Goal: Information Seeking & Learning: Learn about a topic

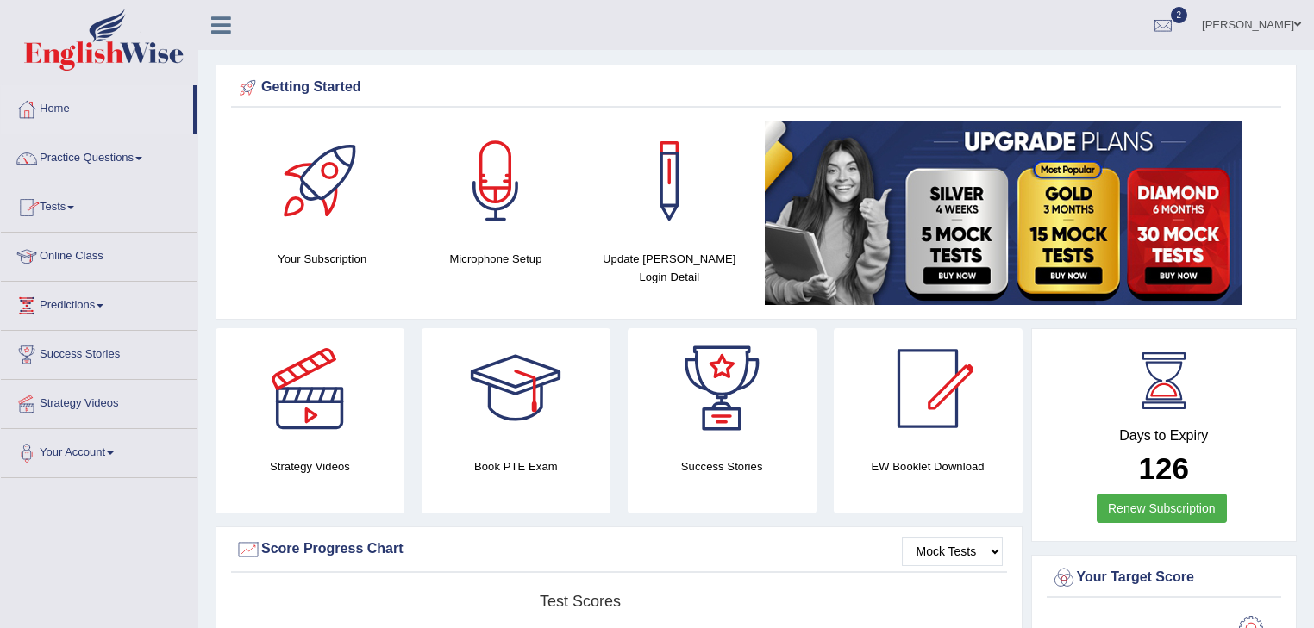
click at [59, 155] on link "Practice Questions" at bounding box center [99, 155] width 197 height 43
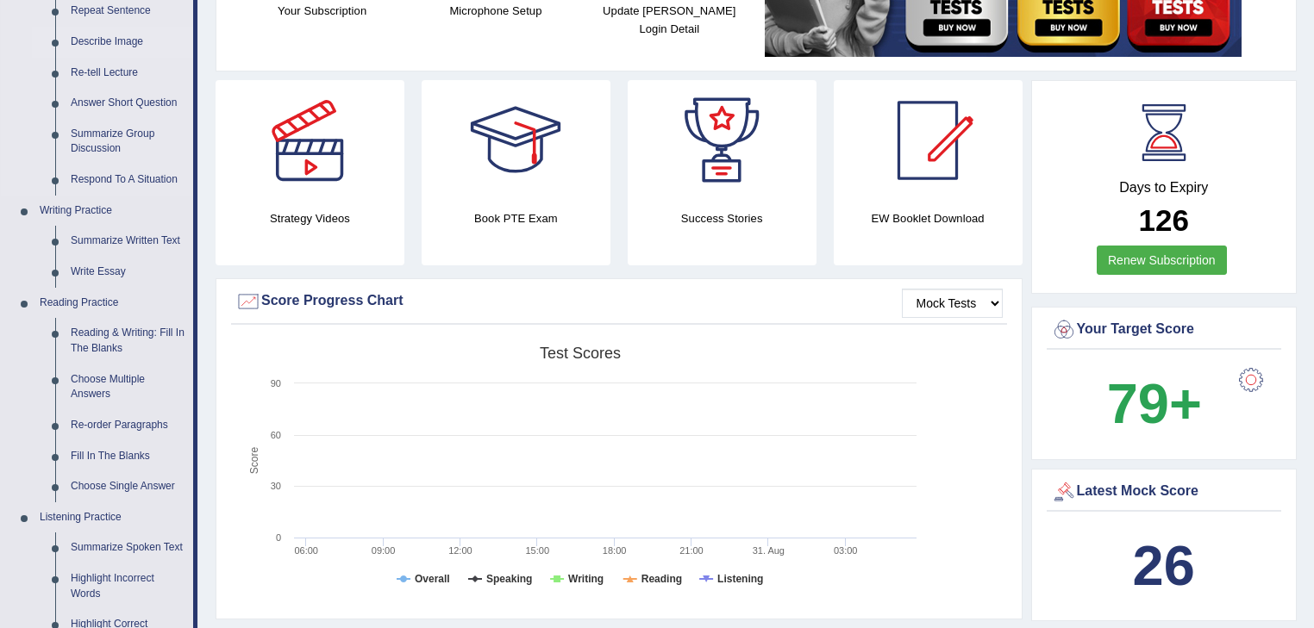
scroll to position [248, 0]
click at [103, 276] on link "Write Essay" at bounding box center [128, 272] width 130 height 31
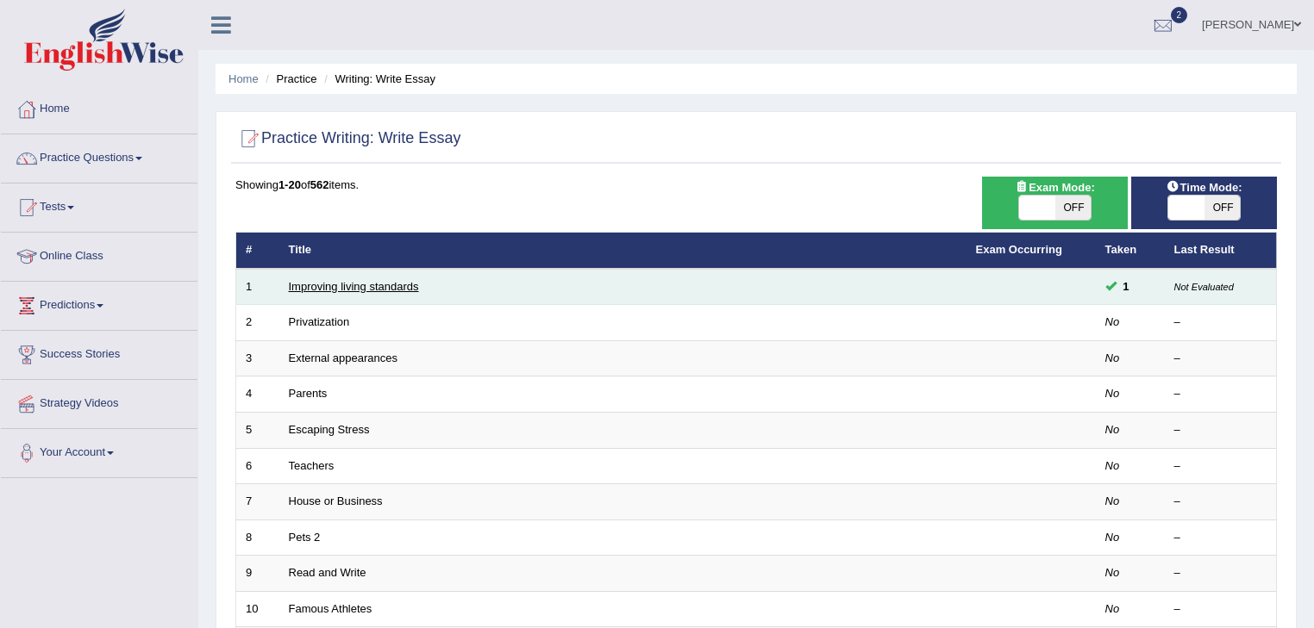
click at [296, 286] on link "Improving living standards" at bounding box center [354, 286] width 130 height 13
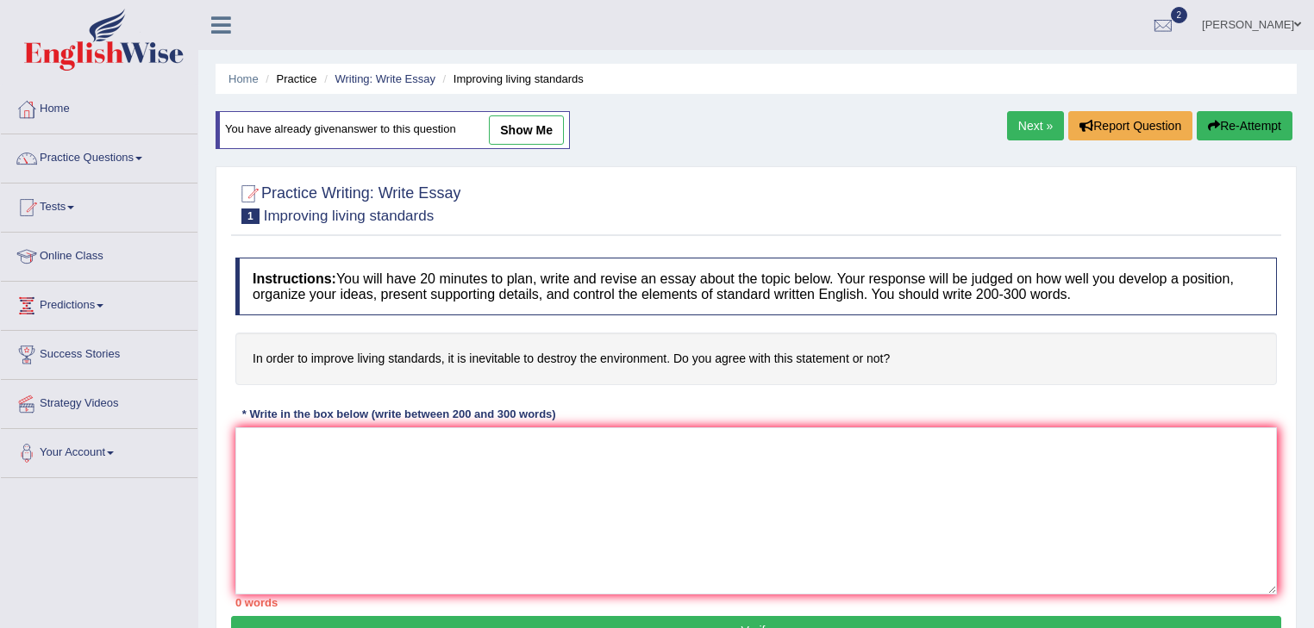
click at [510, 132] on link "show me" at bounding box center [526, 129] width 75 height 29
type textarea "This increasing influence of destroy the environment on our lives has ignicated…"
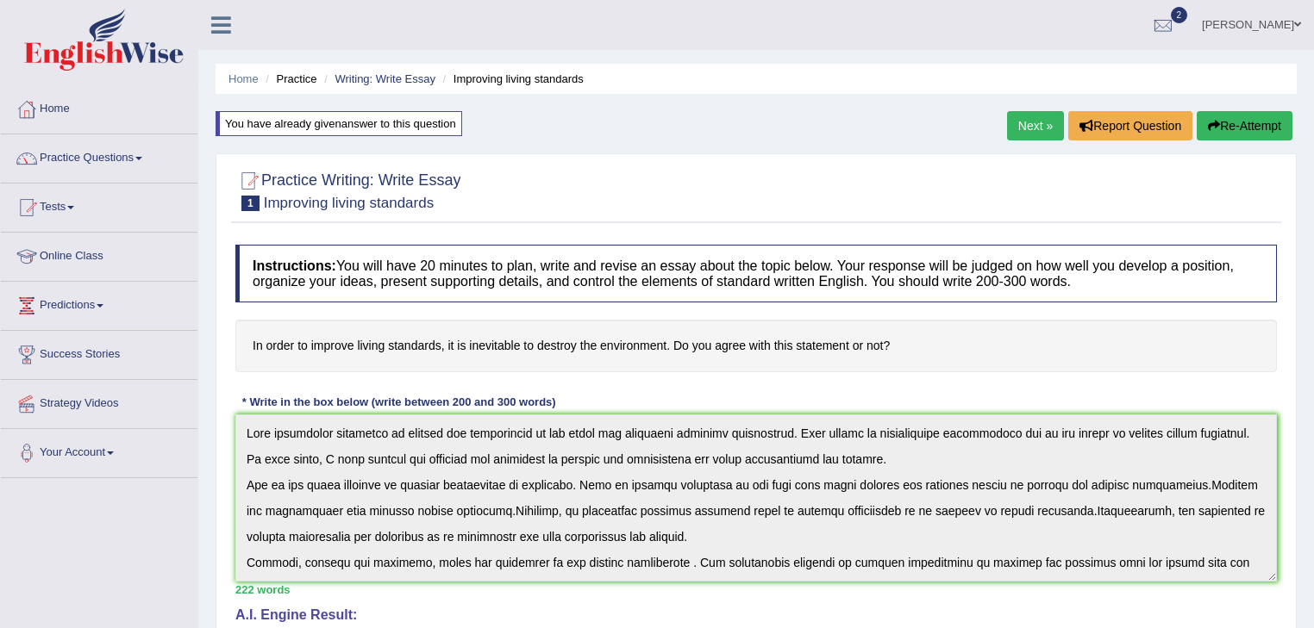
click at [1024, 134] on link "Next »" at bounding box center [1035, 125] width 57 height 29
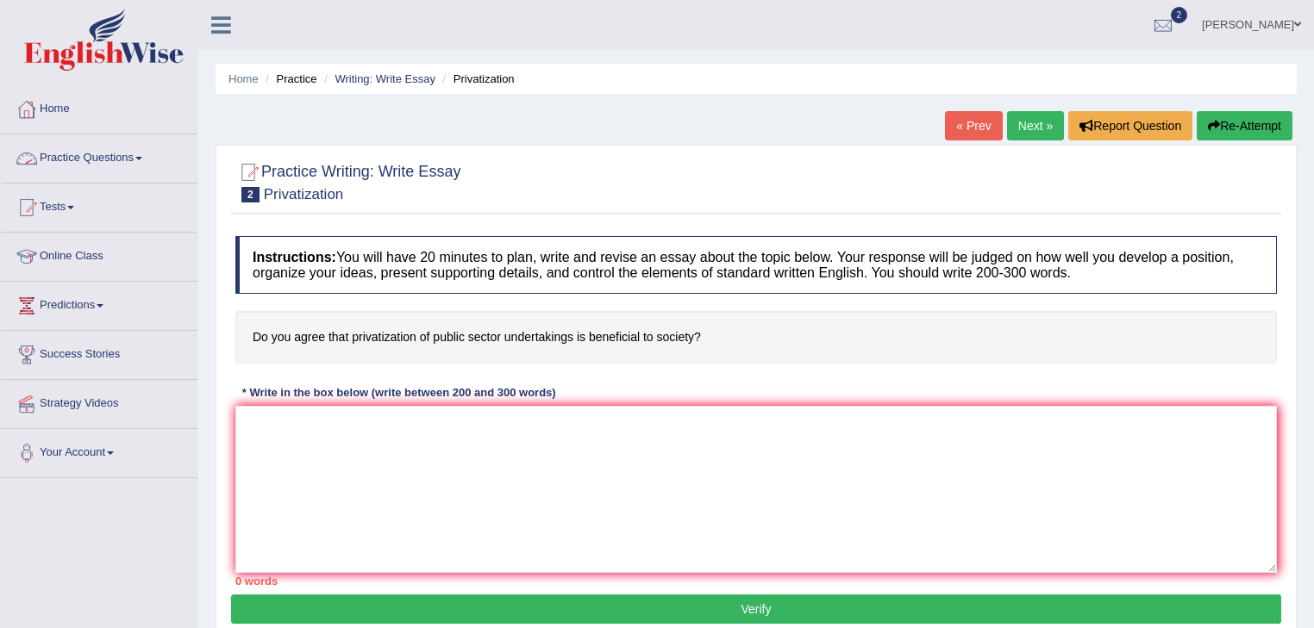
click at [127, 159] on link "Practice Questions" at bounding box center [99, 155] width 197 height 43
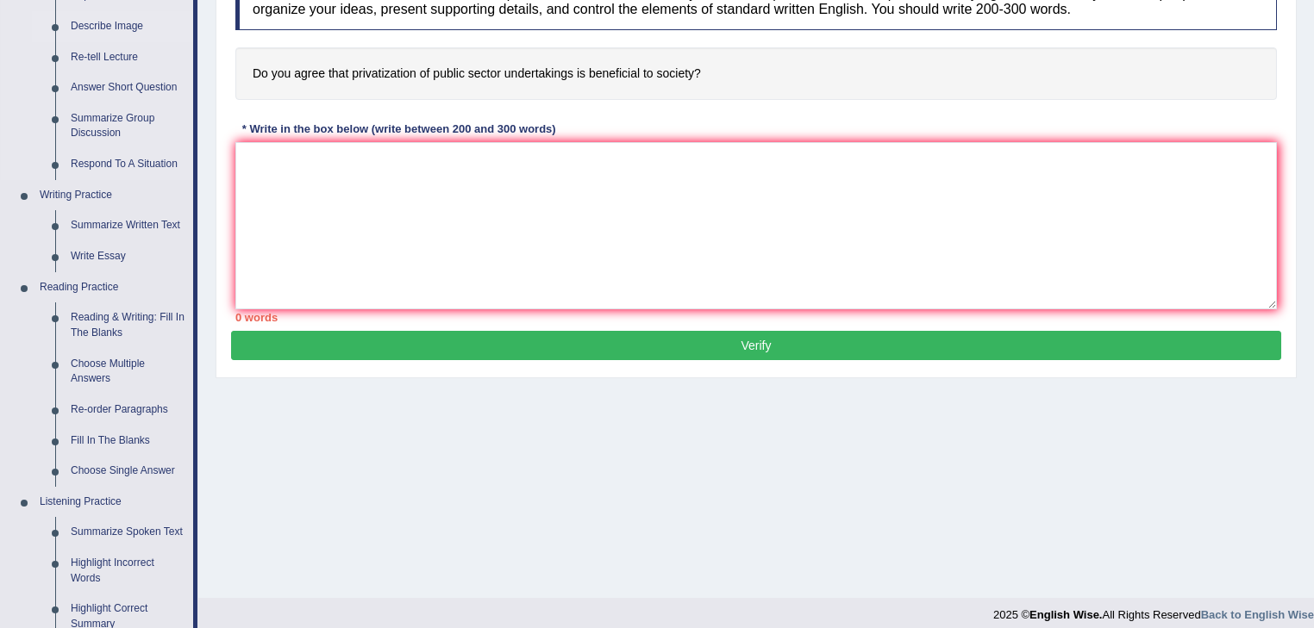
scroll to position [286, 0]
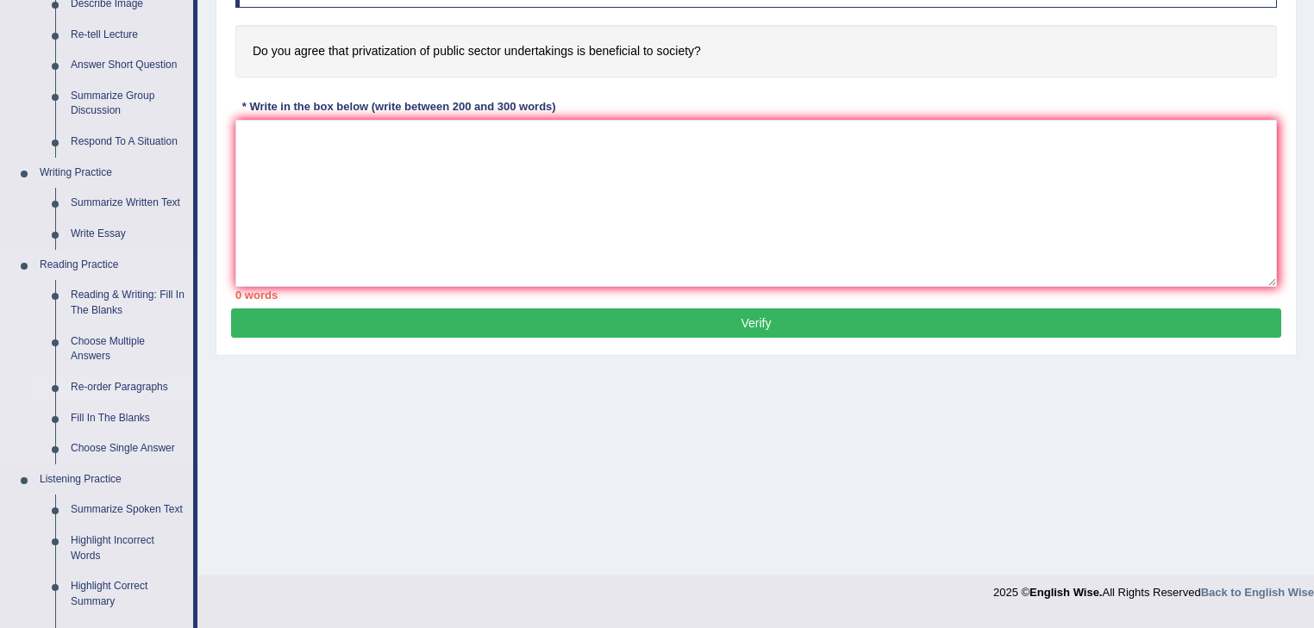
click at [93, 388] on link "Re-order Paragraphs" at bounding box center [128, 387] width 130 height 31
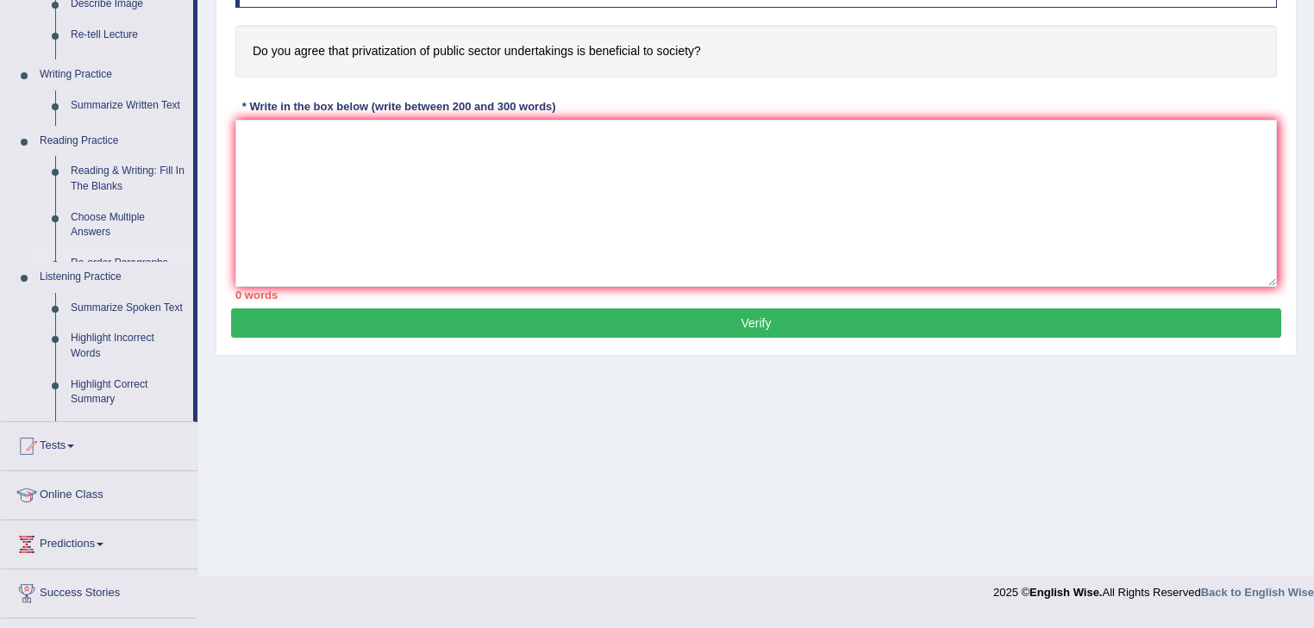
scroll to position [277, 0]
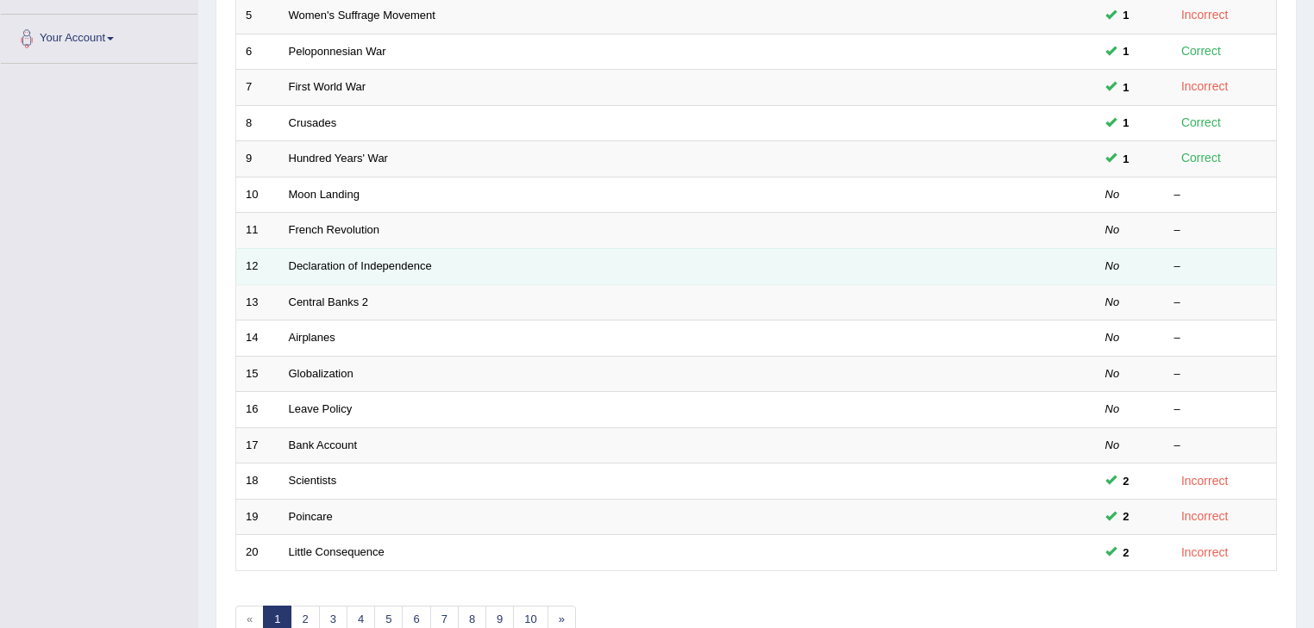
scroll to position [415, 0]
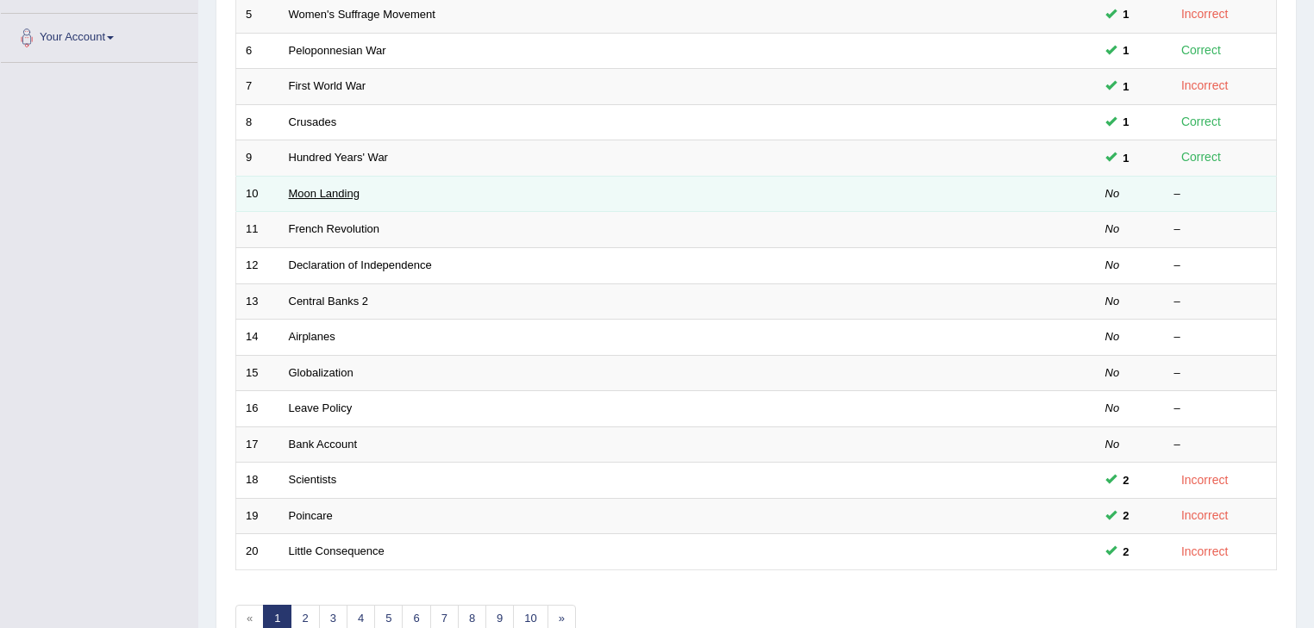
click at [333, 187] on link "Moon Landing" at bounding box center [324, 193] width 71 height 13
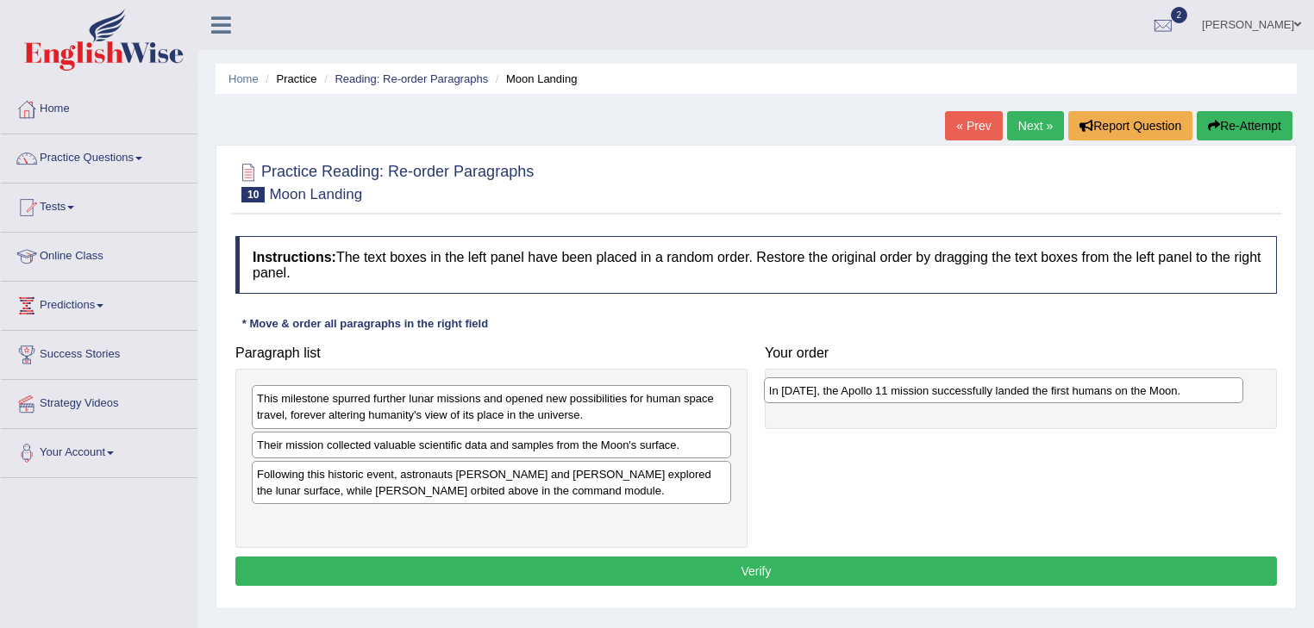
drag, startPoint x: 442, startPoint y: 467, endPoint x: 958, endPoint y: 384, distance: 522.1
click at [958, 384] on div "In 1969, the Apollo 11 mission successfully landed the first humans on the Moon." at bounding box center [1004, 391] width 480 height 27
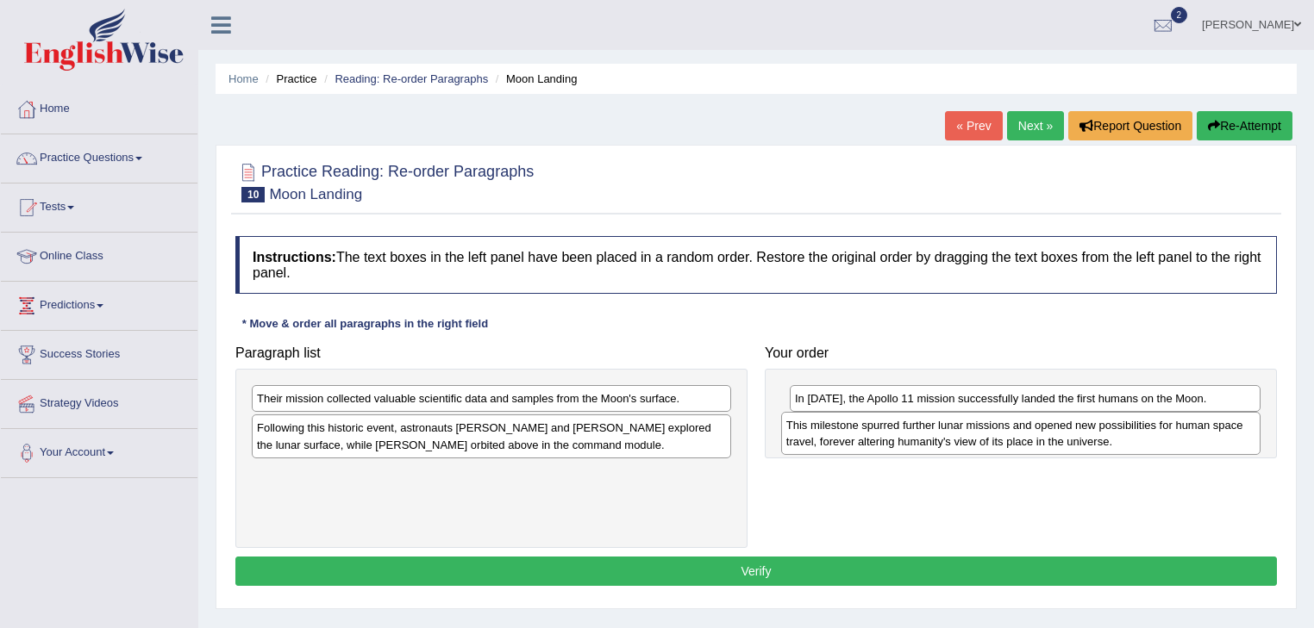
drag, startPoint x: 590, startPoint y: 414, endPoint x: 1120, endPoint y: 440, distance: 530.7
click at [1120, 440] on div "This milestone spurred further lunar missions and opened new possibilities for …" at bounding box center [1021, 433] width 480 height 43
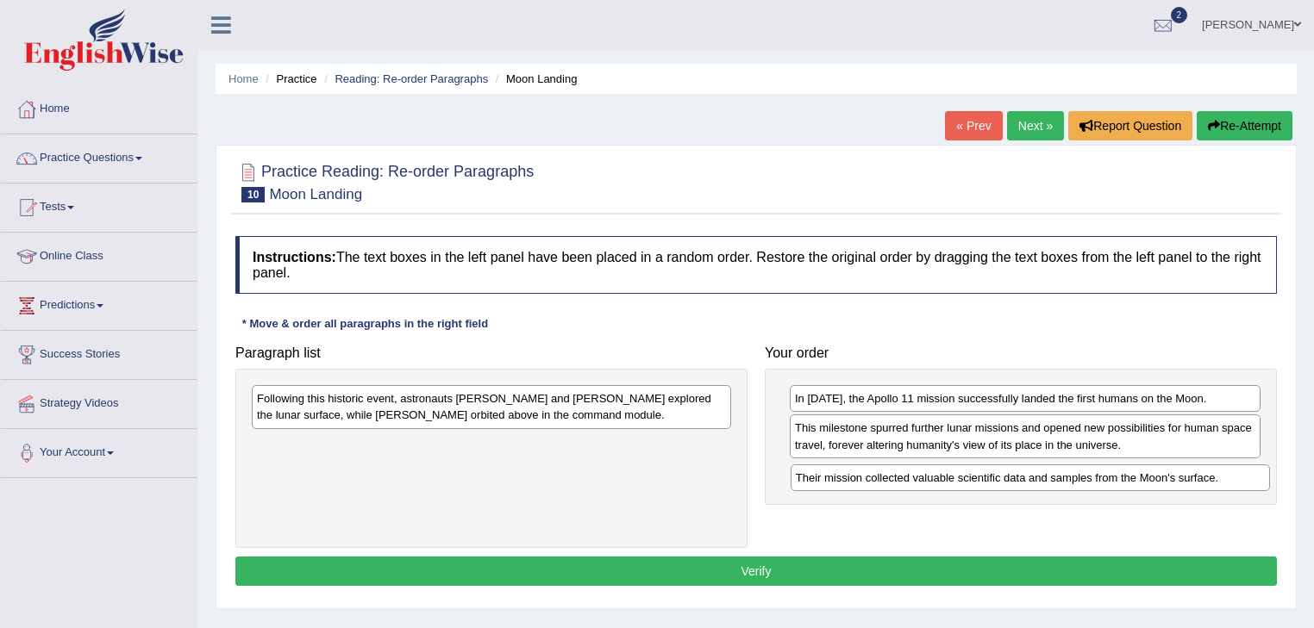
drag, startPoint x: 416, startPoint y: 396, endPoint x: 955, endPoint y: 475, distance: 544.4
click at [955, 475] on div "Their mission collected valuable scientific data and samples from the Moon's su…" at bounding box center [1030, 478] width 480 height 27
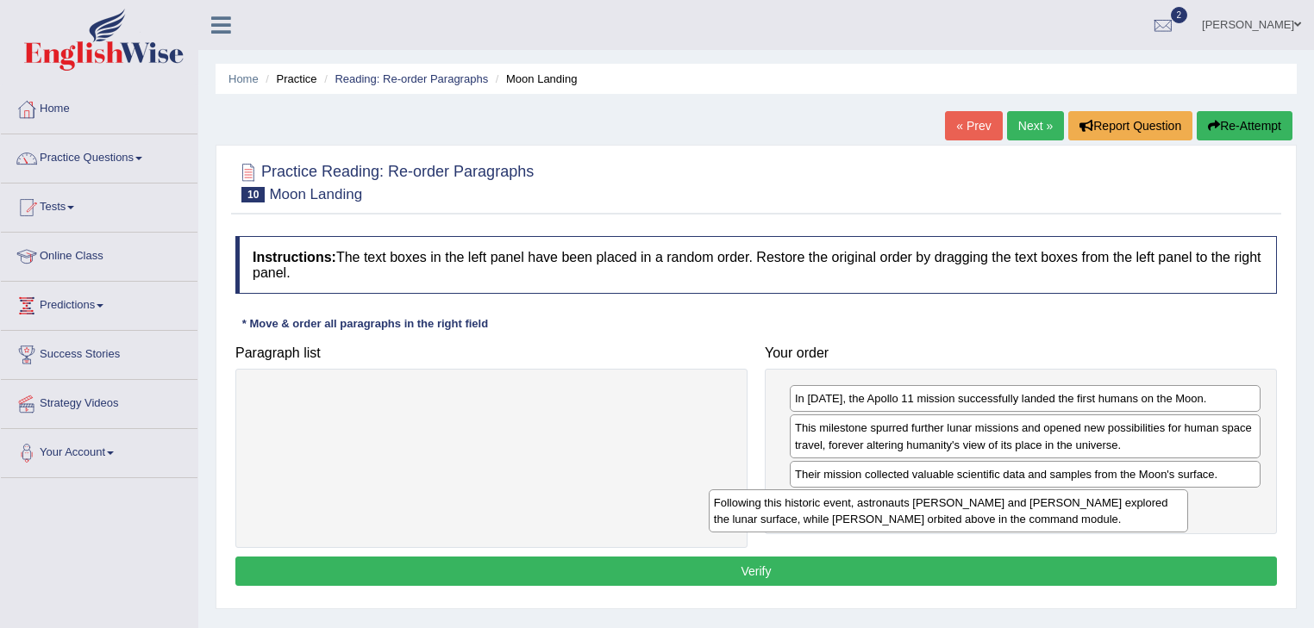
drag, startPoint x: 527, startPoint y: 401, endPoint x: 996, endPoint y: 504, distance: 480.1
click at [996, 504] on div "Following this historic event, astronauts Neil Armstrong and Buzz Aldrin explor…" at bounding box center [948, 511] width 480 height 43
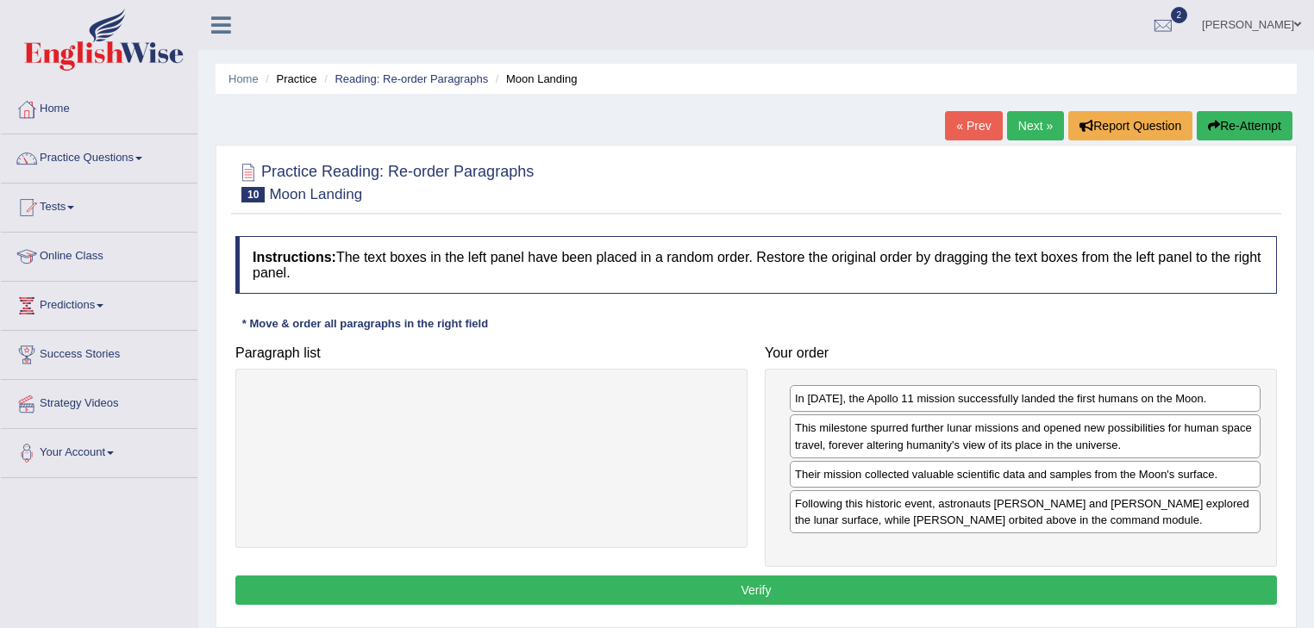
click at [796, 577] on button "Verify" at bounding box center [755, 590] width 1041 height 29
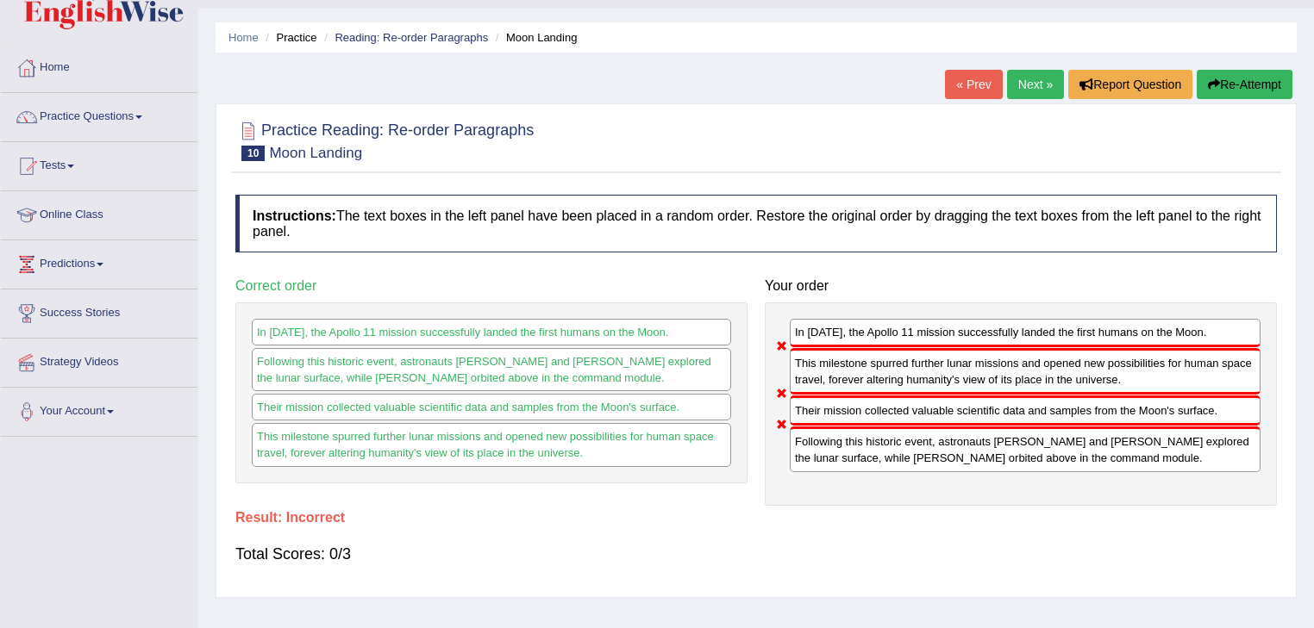
scroll to position [38, 0]
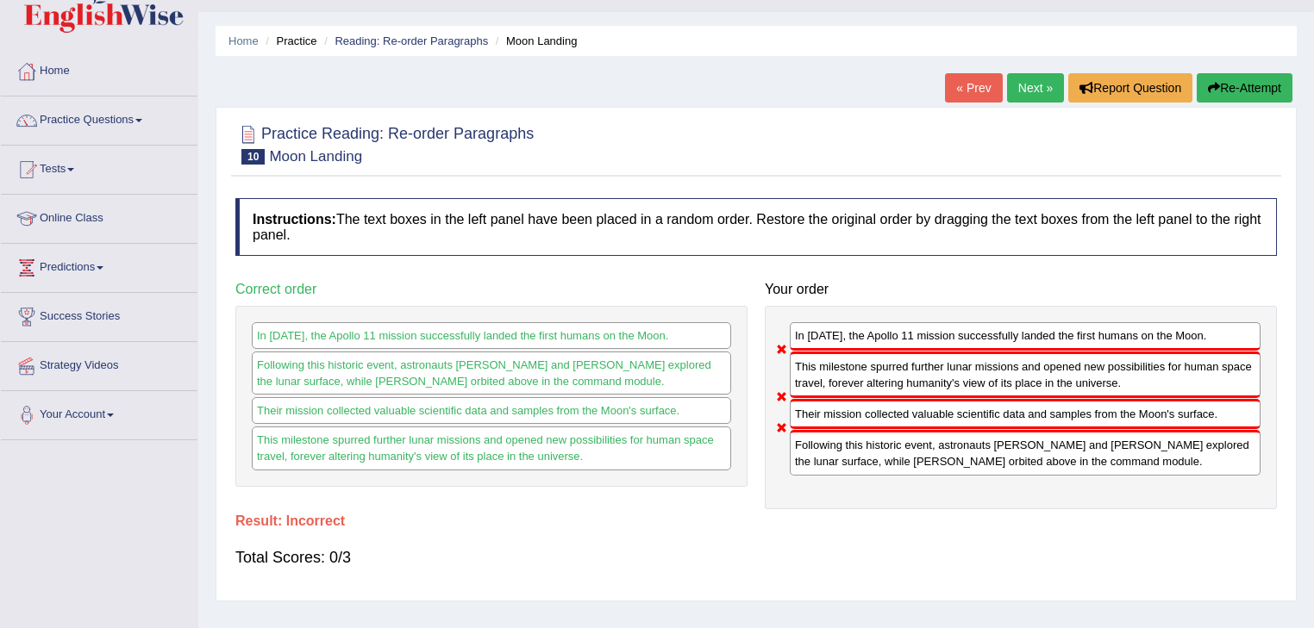
click at [1040, 75] on link "Next »" at bounding box center [1035, 87] width 57 height 29
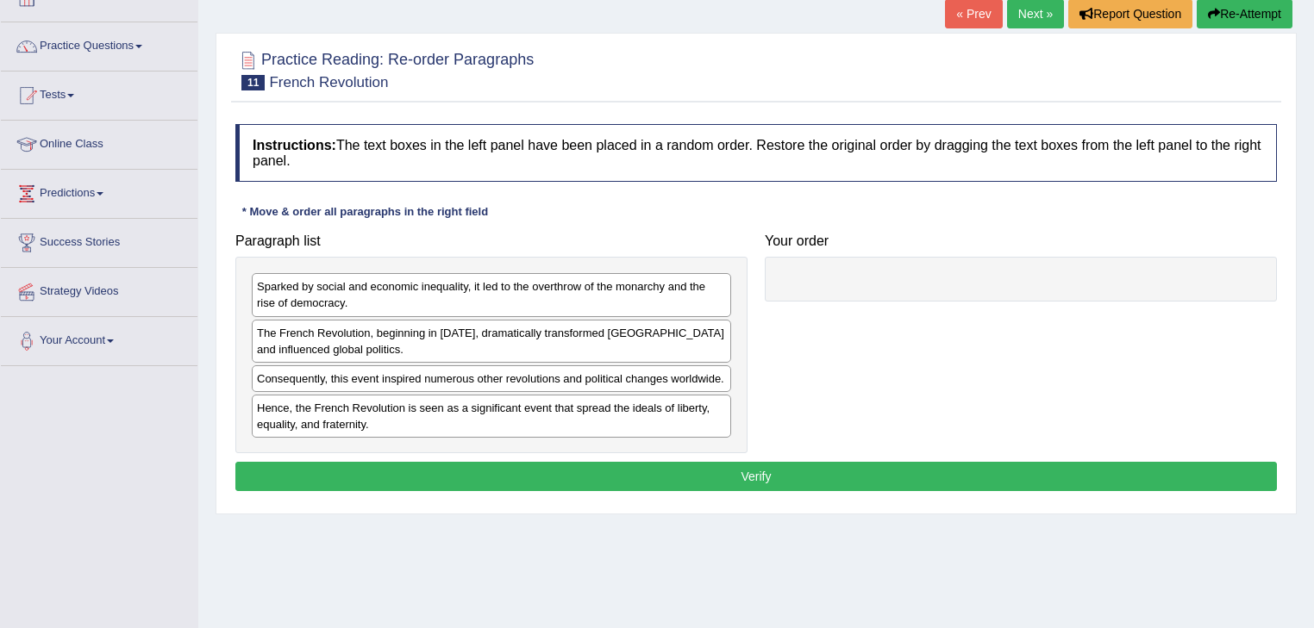
scroll to position [114, 0]
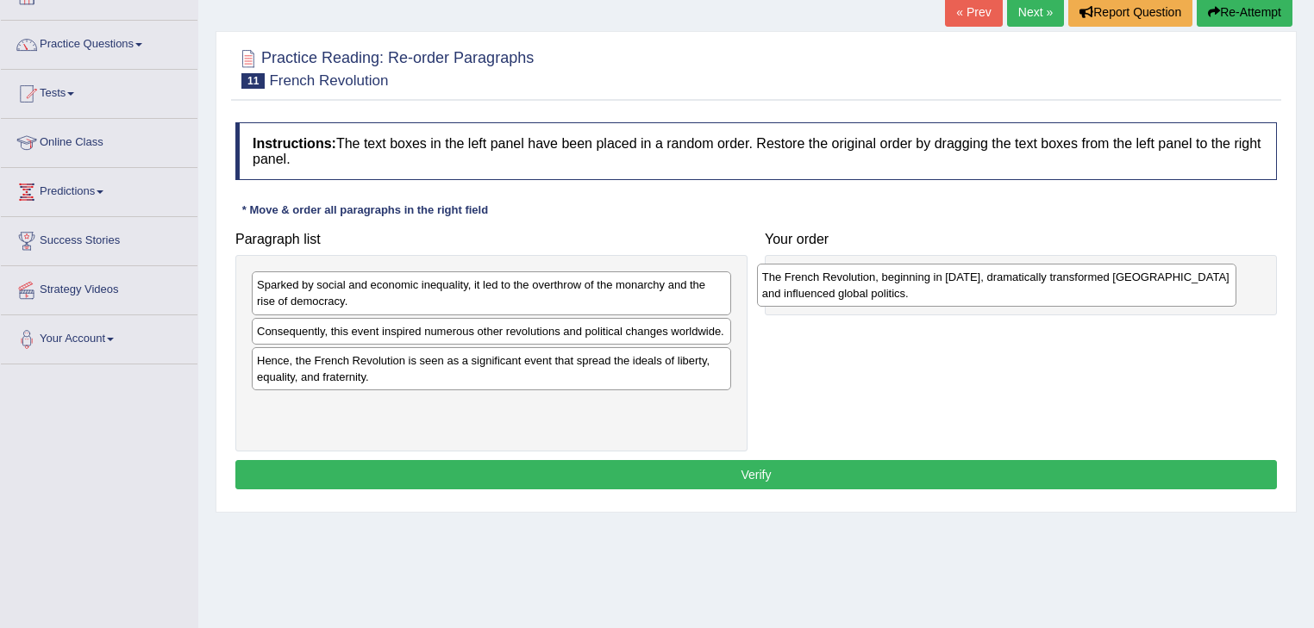
drag, startPoint x: 300, startPoint y: 340, endPoint x: 806, endPoint y: 290, distance: 508.5
click at [806, 290] on div "The French Revolution, beginning in 1789, dramatically transformed France and i…" at bounding box center [997, 285] width 480 height 43
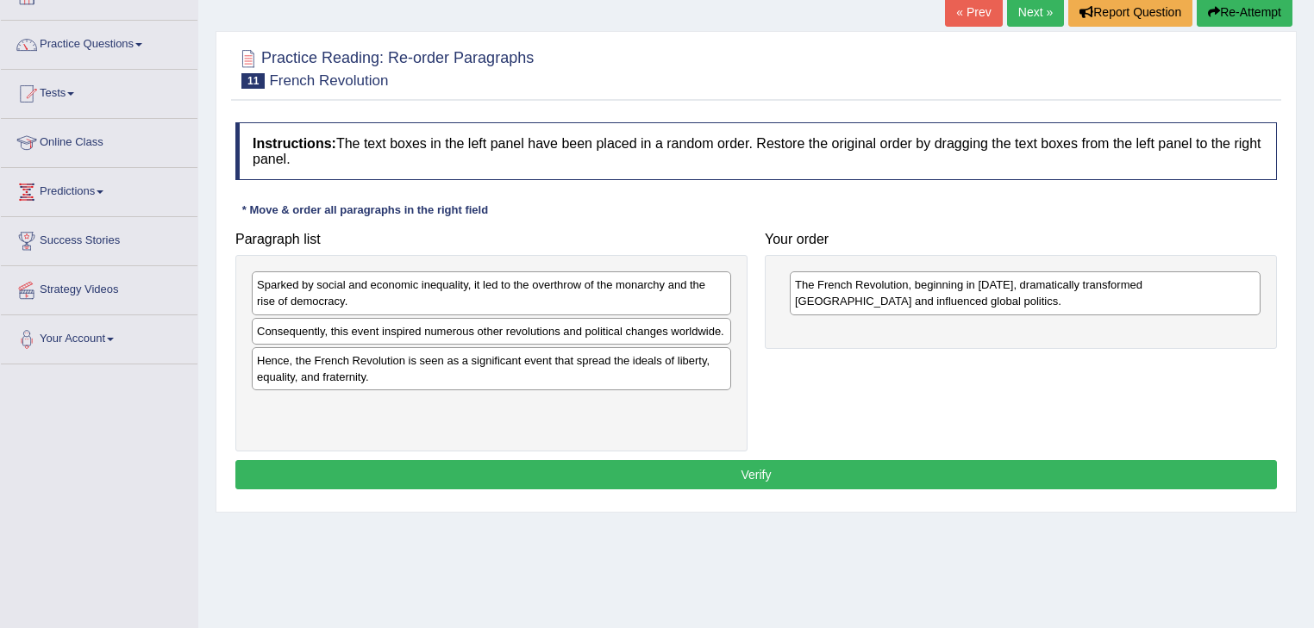
click at [338, 296] on div "Sparked by social and economic inequality, it led to the overthrow of the monar…" at bounding box center [491, 292] width 479 height 43
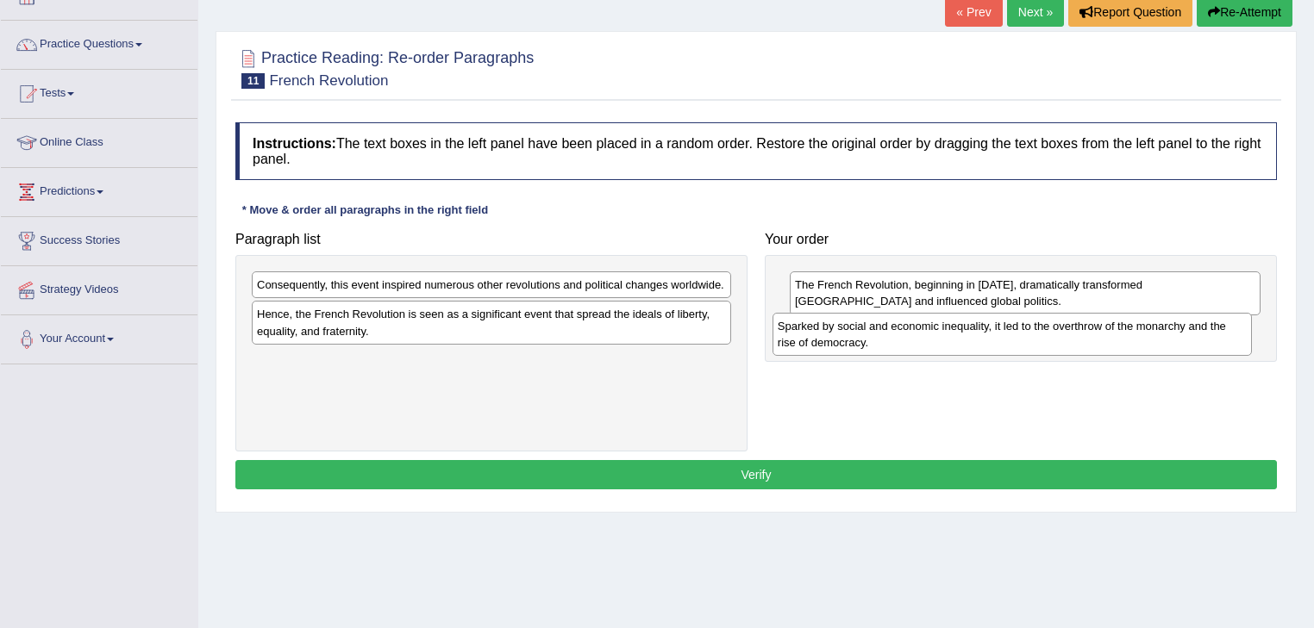
drag, startPoint x: 338, startPoint y: 296, endPoint x: 858, endPoint y: 338, distance: 522.2
click at [858, 338] on div "Sparked by social and economic inequality, it led to the overthrow of the monar…" at bounding box center [1012, 334] width 480 height 43
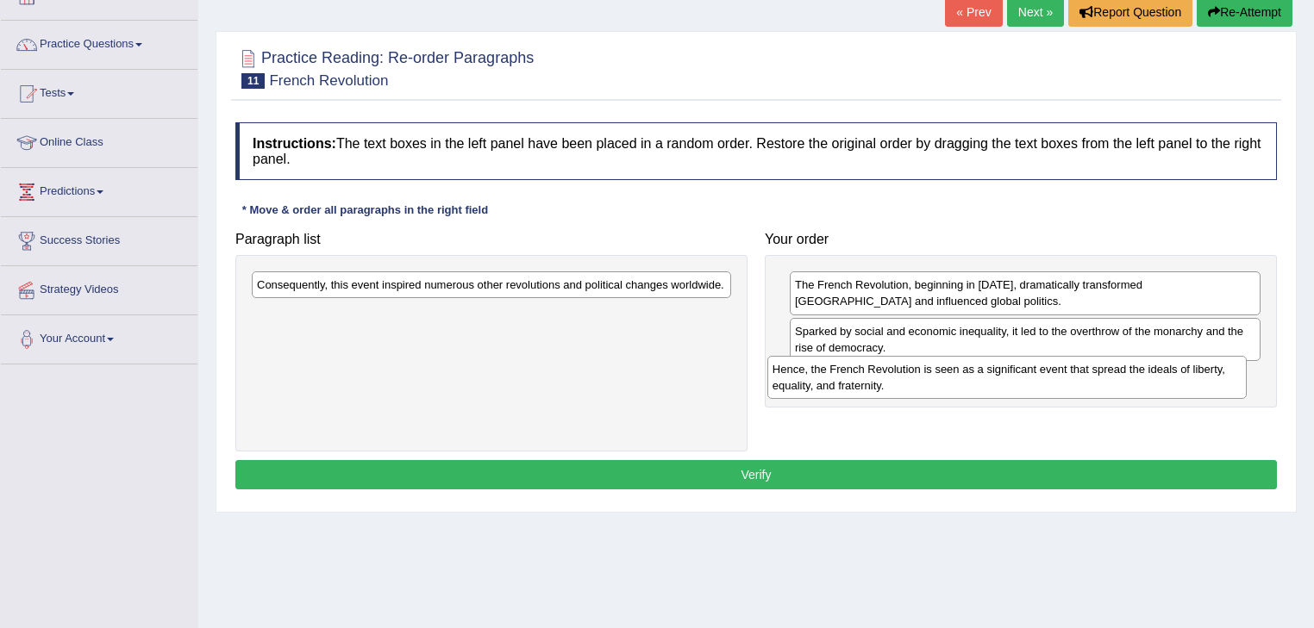
drag, startPoint x: 518, startPoint y: 310, endPoint x: 1042, endPoint y: 365, distance: 526.9
click at [1042, 365] on div "Hence, the French Revolution is seen as a significant event that spread the ide…" at bounding box center [1007, 377] width 480 height 43
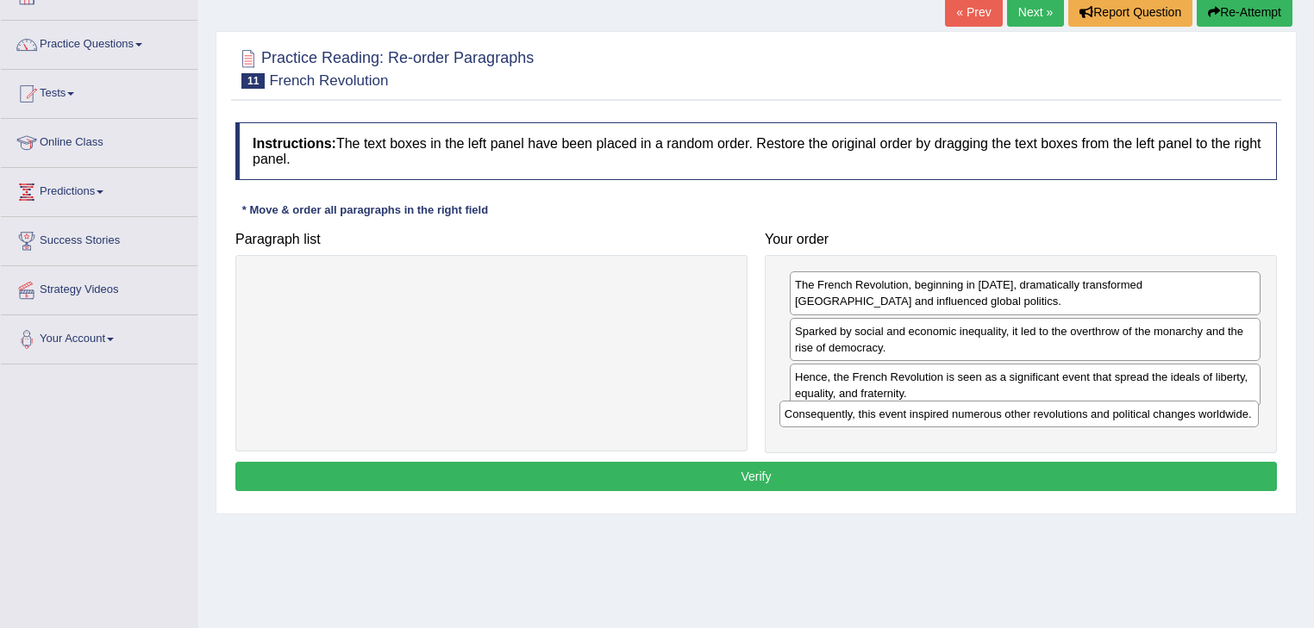
drag, startPoint x: 600, startPoint y: 282, endPoint x: 1127, endPoint y: 411, distance: 543.1
click at [1127, 411] on div "Consequently, this event inspired numerous other revolutions and political chan…" at bounding box center [1019, 414] width 480 height 27
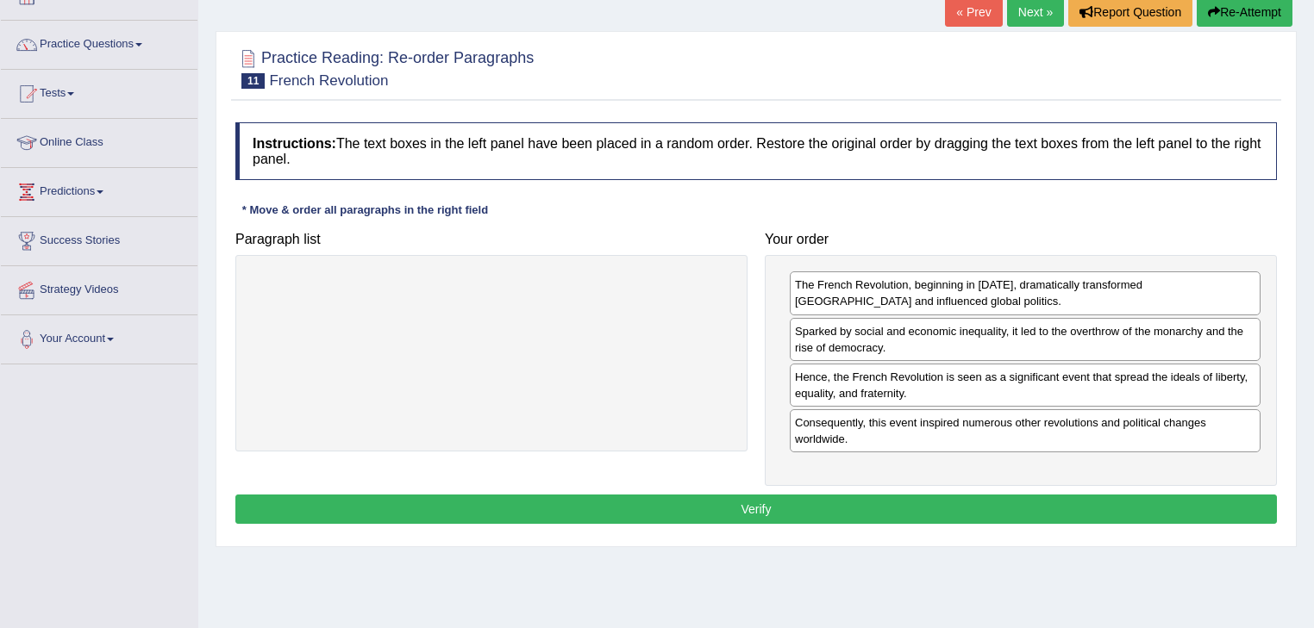
click at [731, 496] on button "Verify" at bounding box center [755, 509] width 1041 height 29
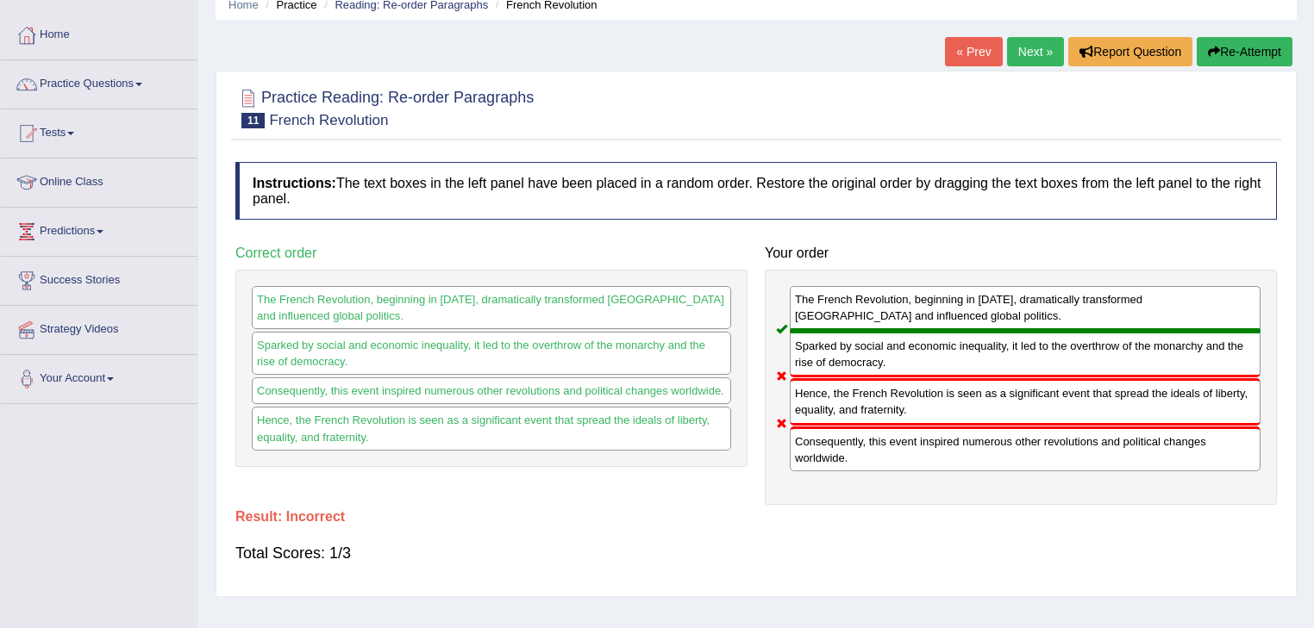
scroll to position [71, 0]
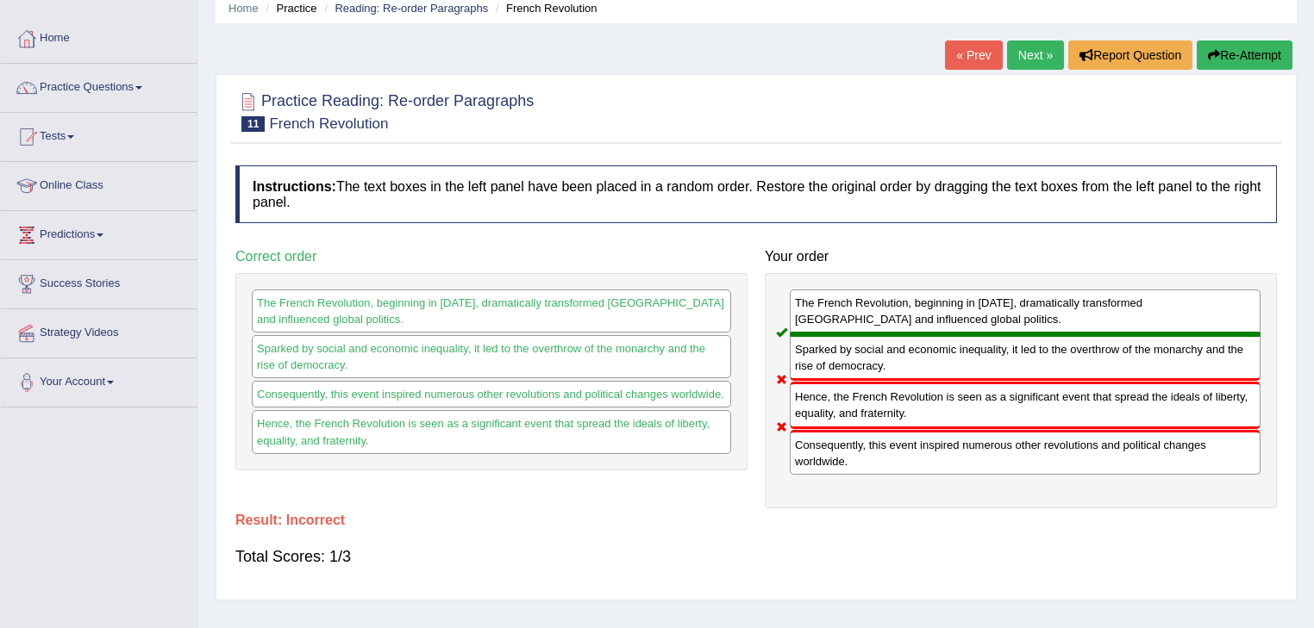
click at [1020, 52] on link "Next »" at bounding box center [1035, 55] width 57 height 29
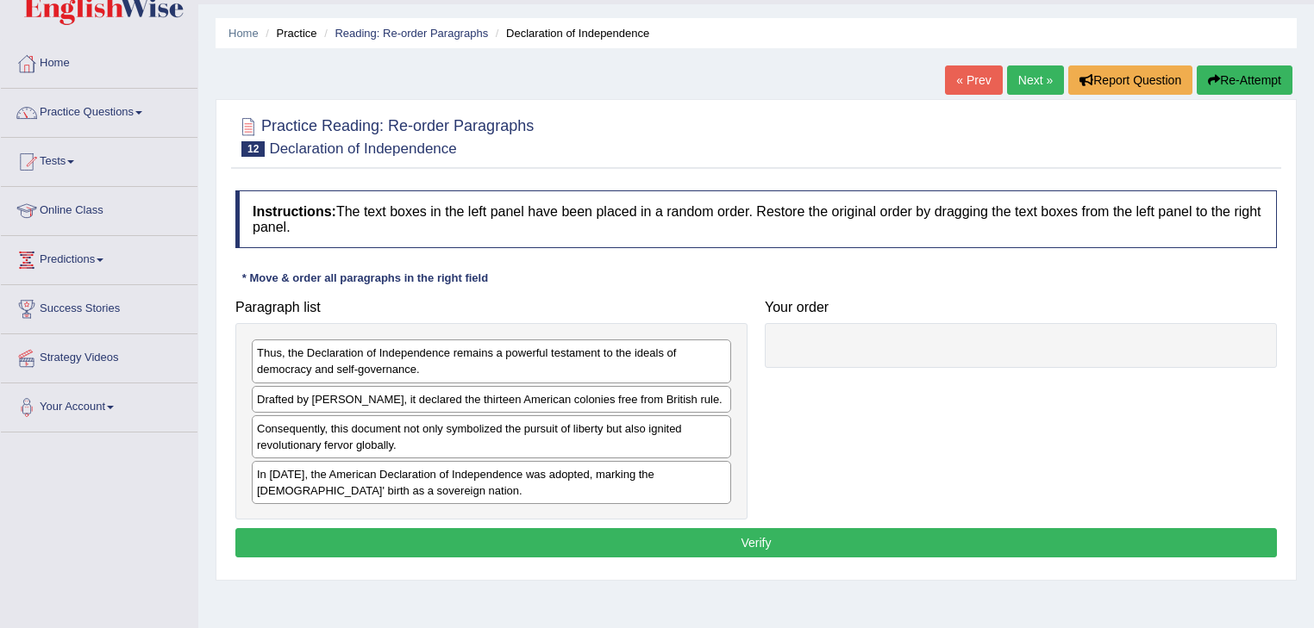
scroll to position [47, 0]
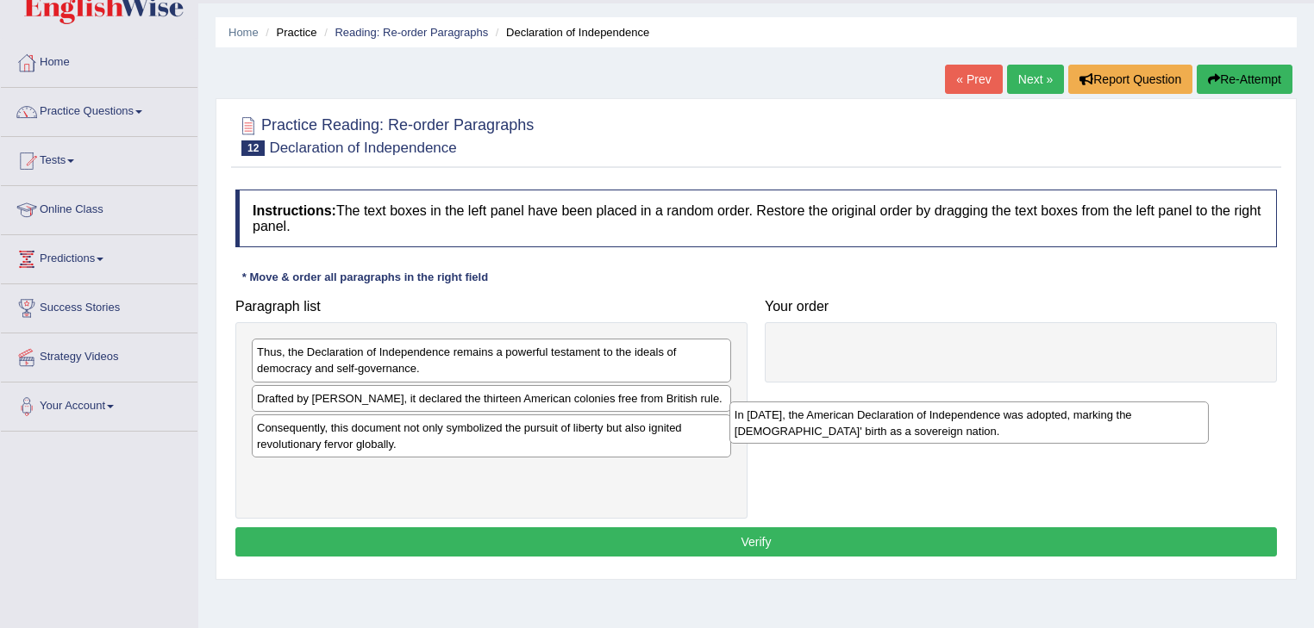
drag, startPoint x: 390, startPoint y: 484, endPoint x: 875, endPoint y: 433, distance: 487.9
click at [875, 433] on div "In 1776, the American Declaration of Independence was adopted, marking the Unit…" at bounding box center [969, 423] width 480 height 43
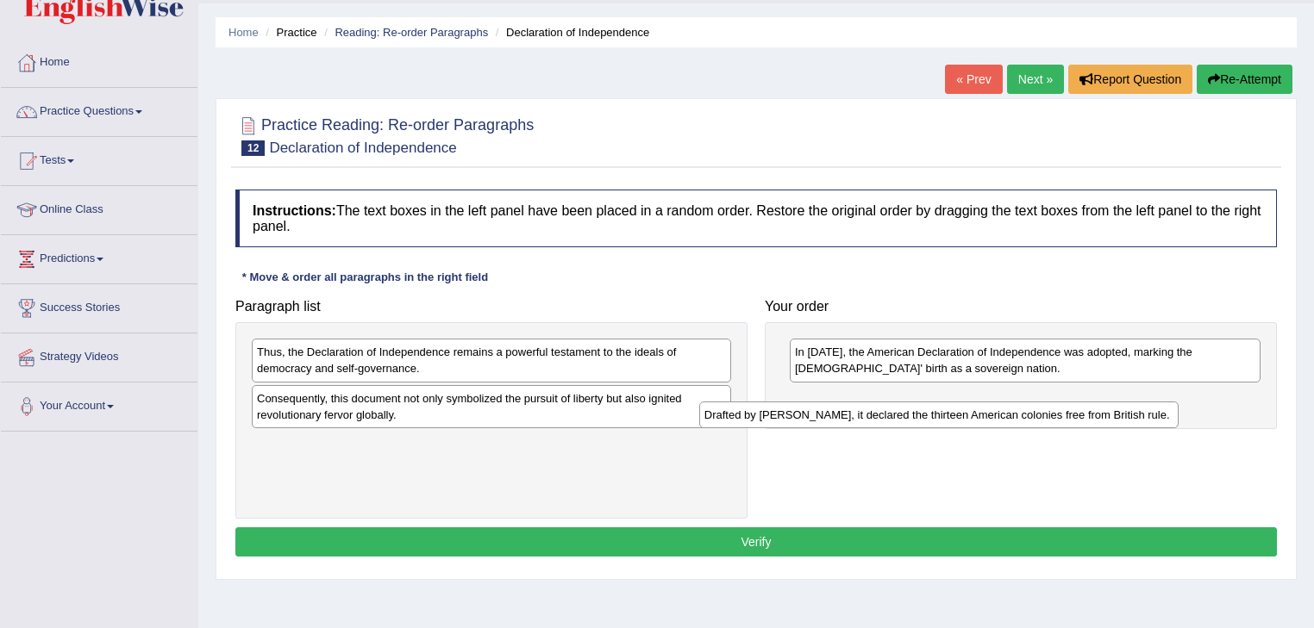
drag, startPoint x: 556, startPoint y: 393, endPoint x: 1068, endPoint y: 411, distance: 512.3
click at [1068, 411] on div "Drafted by Thomas Jefferson, it declared the thirteen American colonies free fr…" at bounding box center [939, 415] width 480 height 27
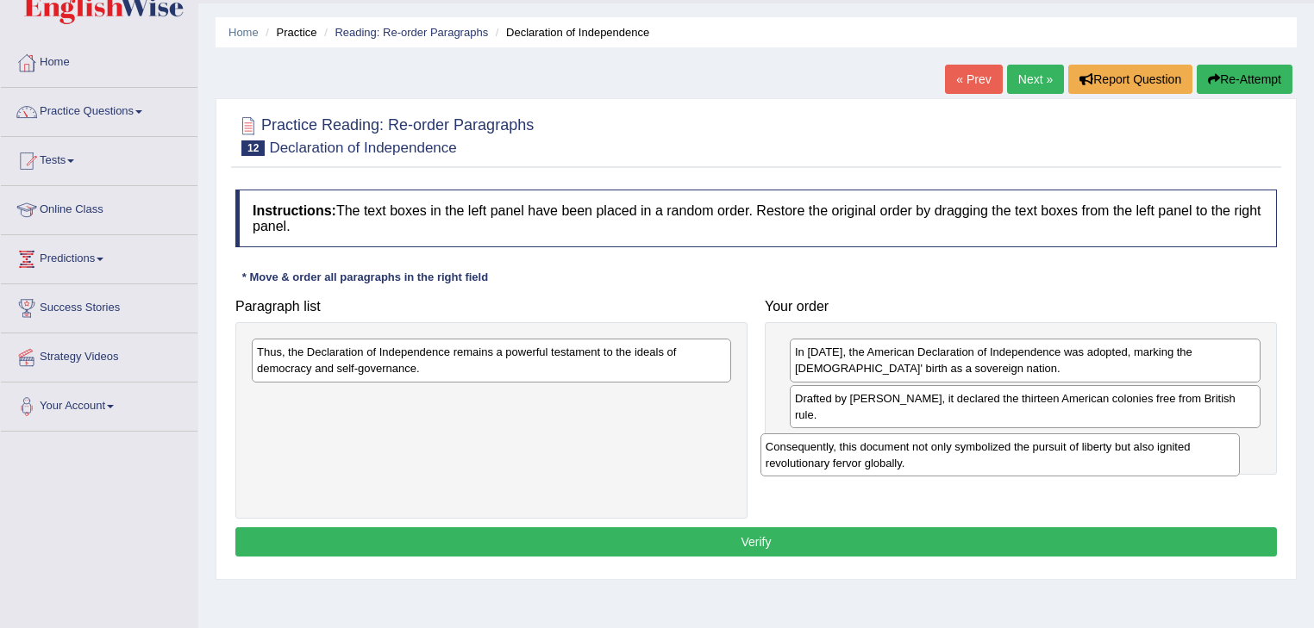
drag, startPoint x: 469, startPoint y: 407, endPoint x: 981, endPoint y: 457, distance: 514.4
click at [981, 457] on div "Consequently, this document not only symbolized the pursuit of liberty but also…" at bounding box center [1000, 455] width 480 height 43
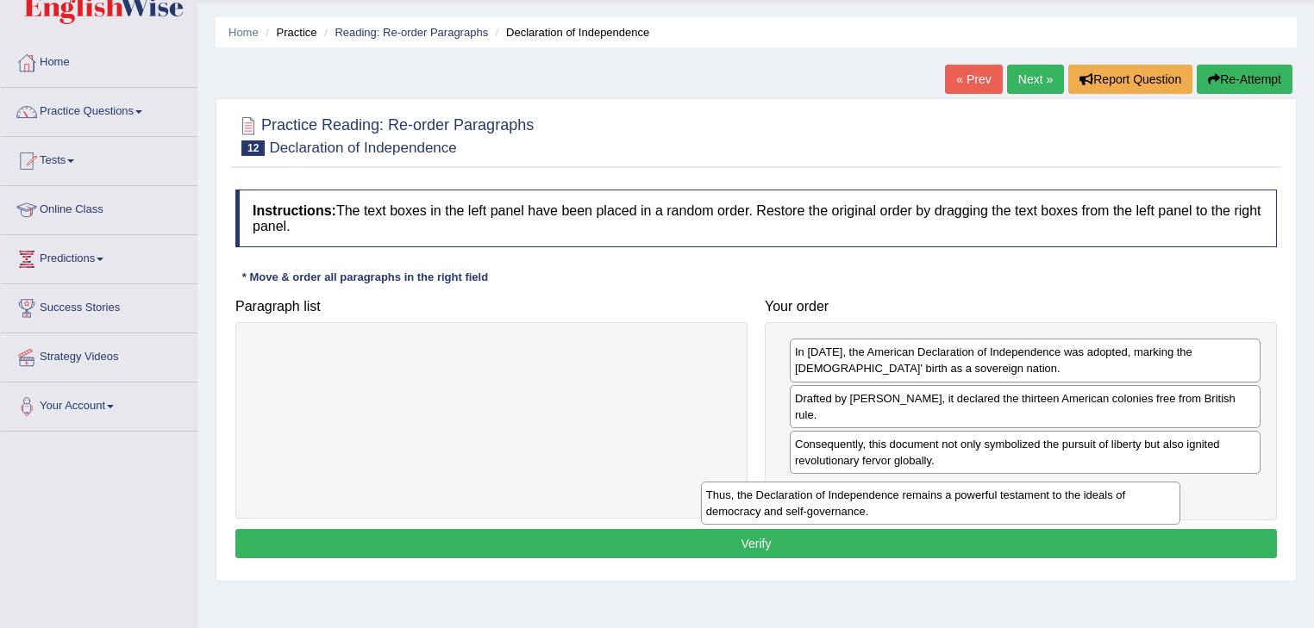
drag, startPoint x: 441, startPoint y: 345, endPoint x: 949, endPoint y: 479, distance: 525.2
click at [949, 482] on div "Thus, the Declaration of Independence remains a powerful testament to the ideal…" at bounding box center [941, 503] width 480 height 43
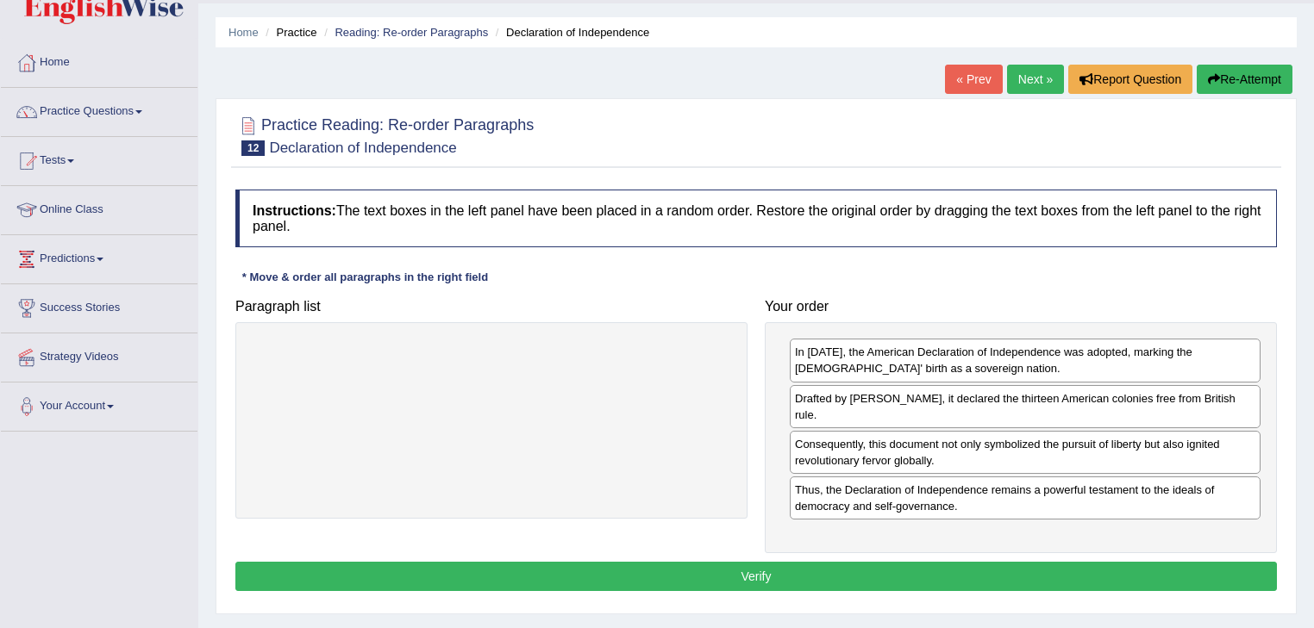
click at [858, 571] on button "Verify" at bounding box center [755, 576] width 1041 height 29
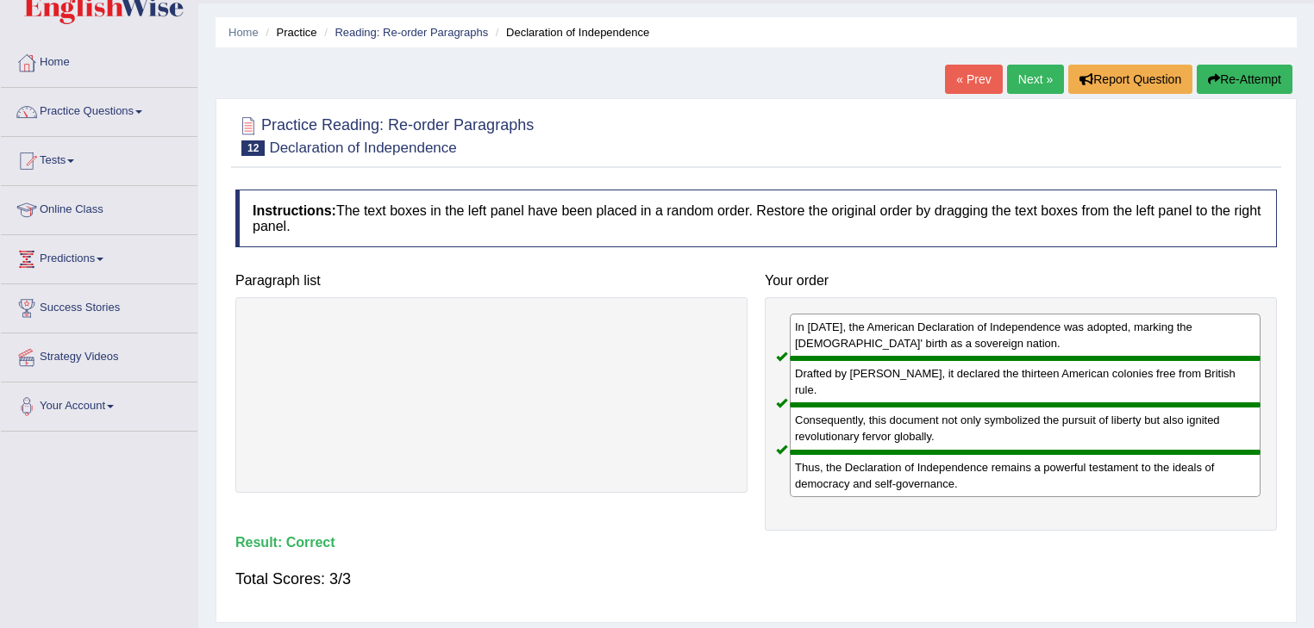
click at [1038, 74] on link "Next »" at bounding box center [1035, 79] width 57 height 29
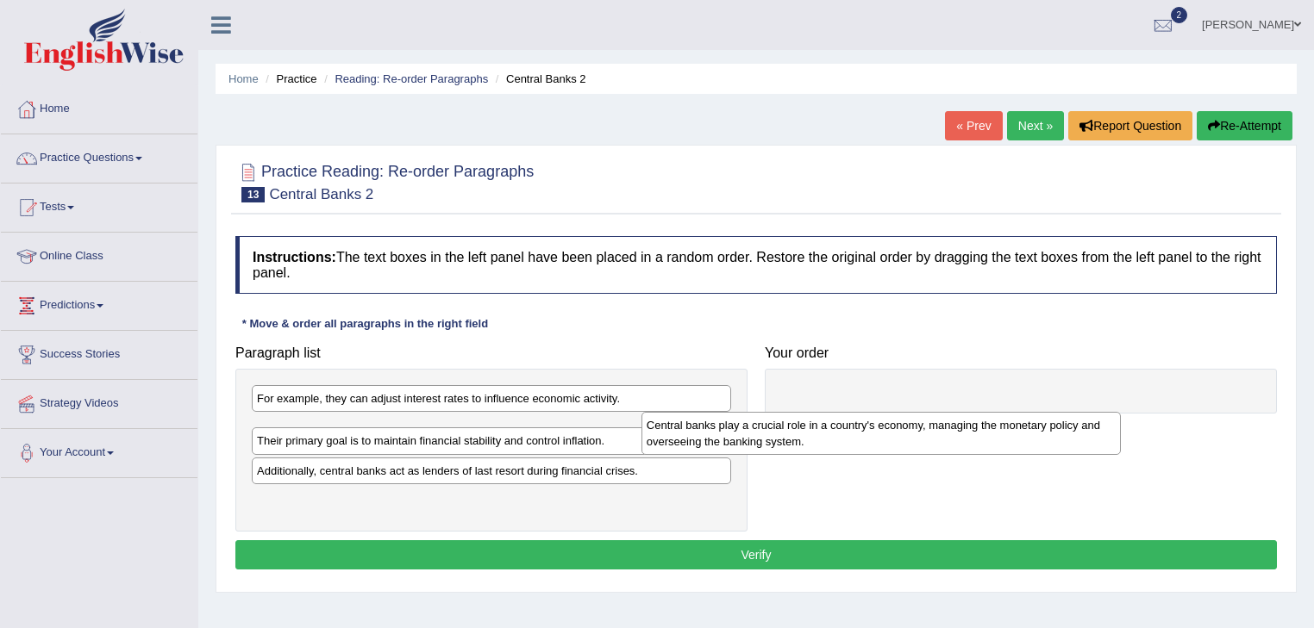
drag, startPoint x: 655, startPoint y: 426, endPoint x: 1134, endPoint y: 438, distance: 479.4
click at [1121, 438] on div "Central banks play a crucial role in a country's economy, managing the monetary…" at bounding box center [881, 433] width 480 height 43
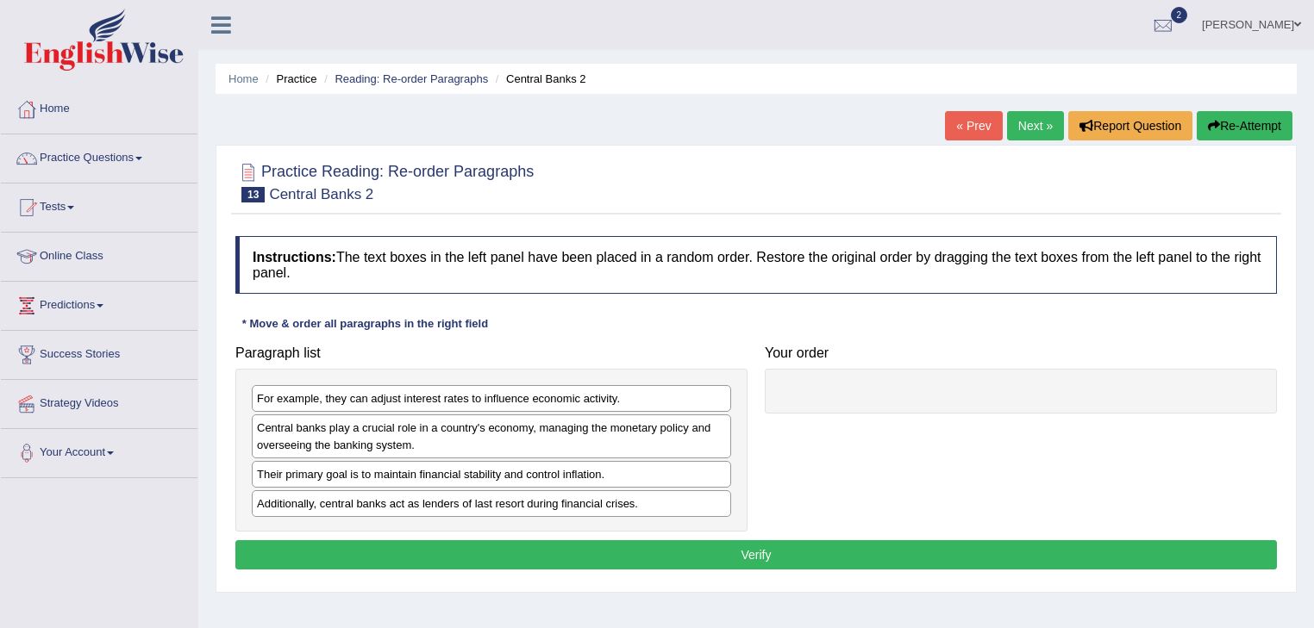
click at [434, 427] on div "Central banks play a crucial role in a country's economy, managing the monetary…" at bounding box center [491, 436] width 479 height 43
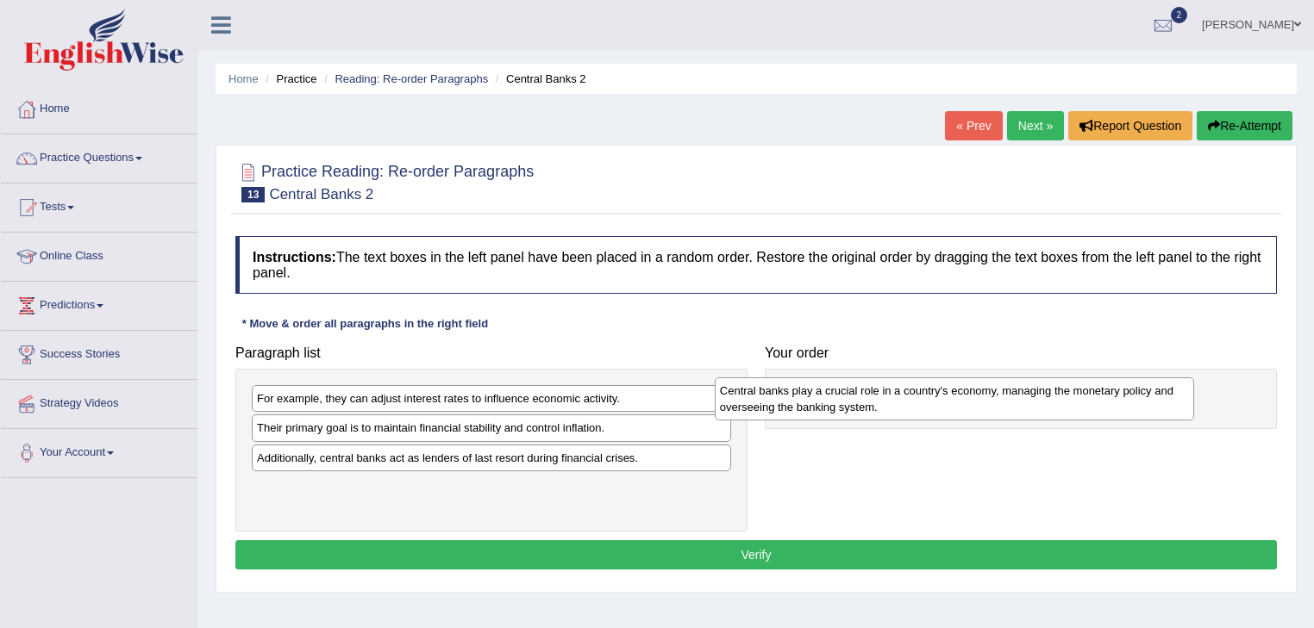
drag, startPoint x: 434, startPoint y: 427, endPoint x: 900, endPoint y: 392, distance: 467.6
click at [900, 392] on div "Central banks play a crucial role in a country's economy, managing the monetary…" at bounding box center [955, 399] width 480 height 43
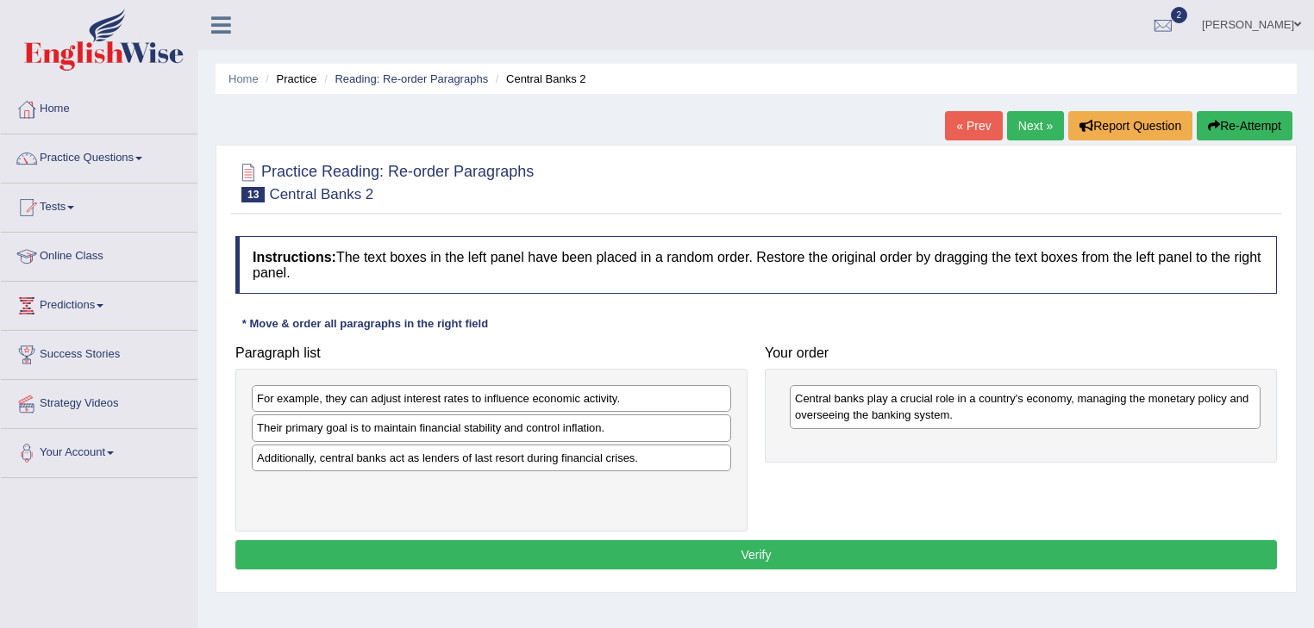
click at [366, 429] on div "Their primary goal is to maintain financial stability and control inflation." at bounding box center [491, 428] width 479 height 27
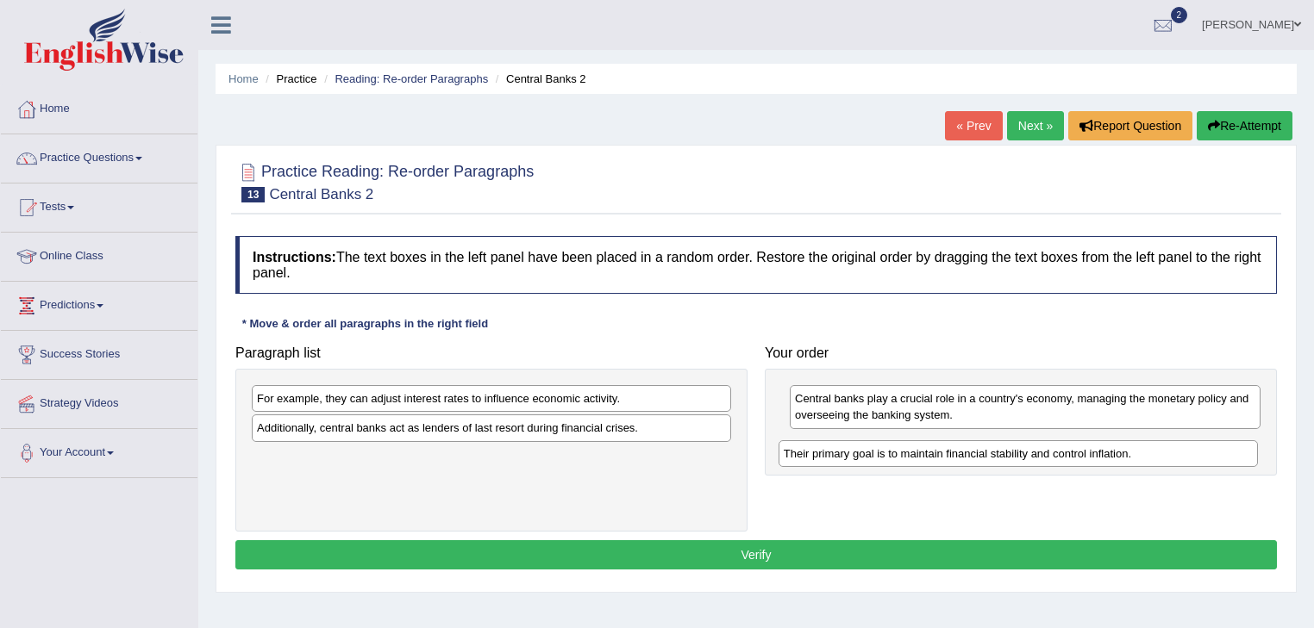
drag, startPoint x: 366, startPoint y: 429, endPoint x: 896, endPoint y: 455, distance: 530.7
click at [896, 455] on div "Their primary goal is to maintain financial stability and control inflation." at bounding box center [1018, 453] width 480 height 27
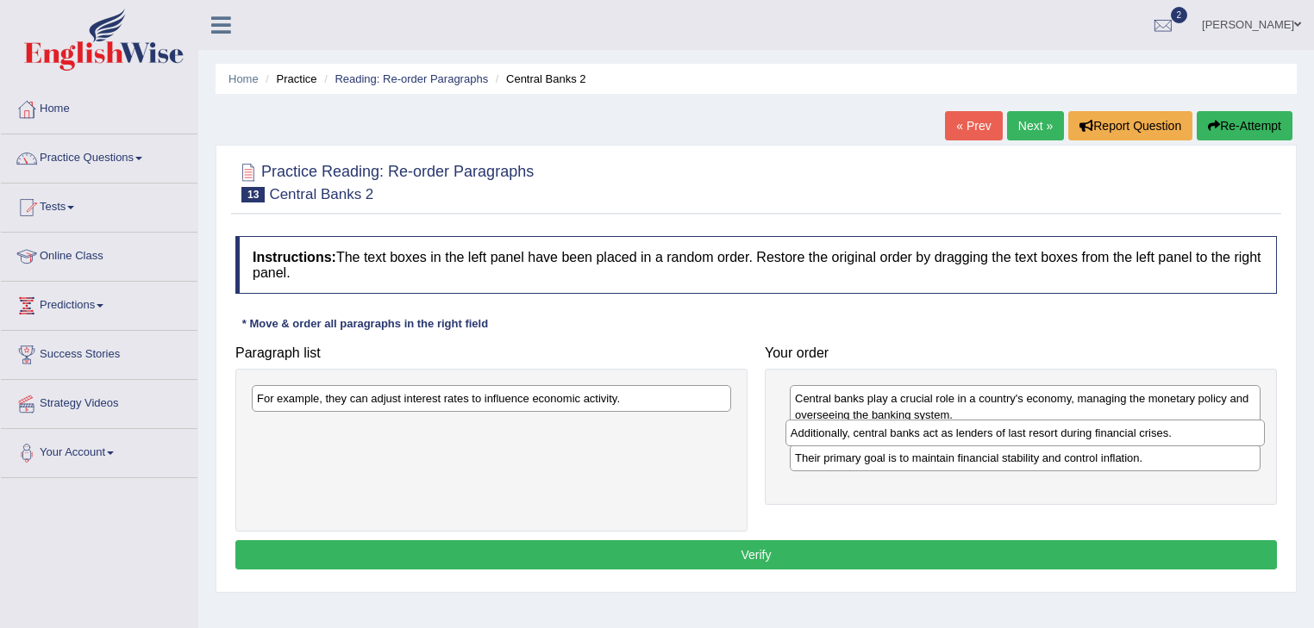
drag, startPoint x: 301, startPoint y: 429, endPoint x: 833, endPoint y: 434, distance: 531.8
click at [833, 434] on div "Additionally, central banks act as lenders of last resort during financial cris…" at bounding box center [1025, 433] width 480 height 27
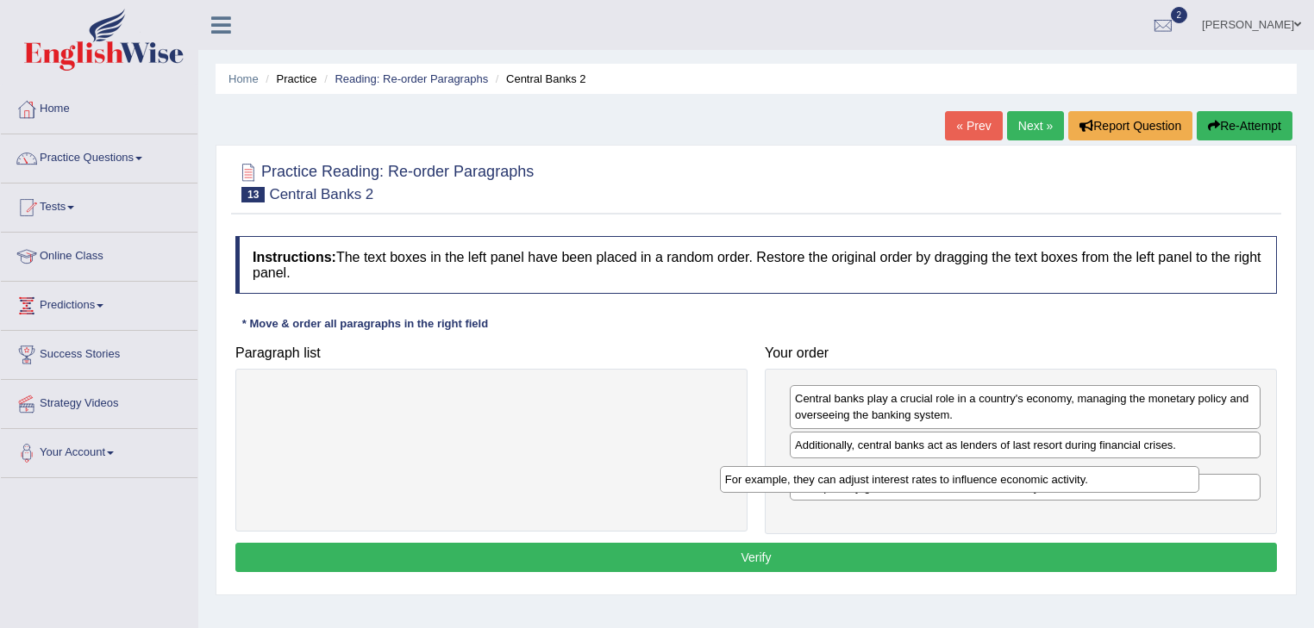
drag, startPoint x: 521, startPoint y: 396, endPoint x: 1026, endPoint y: 484, distance: 512.7
click at [1026, 484] on div "For example, they can adjust interest rates to influence economic activity." at bounding box center [960, 479] width 480 height 27
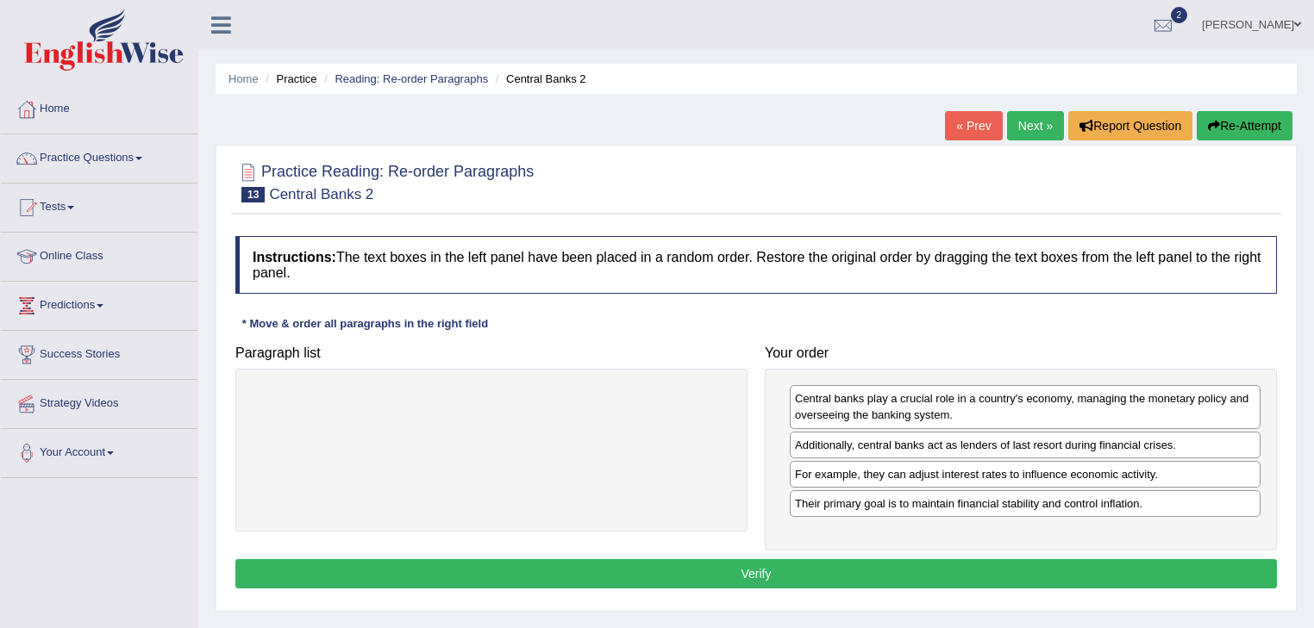
click at [688, 566] on button "Verify" at bounding box center [755, 573] width 1041 height 29
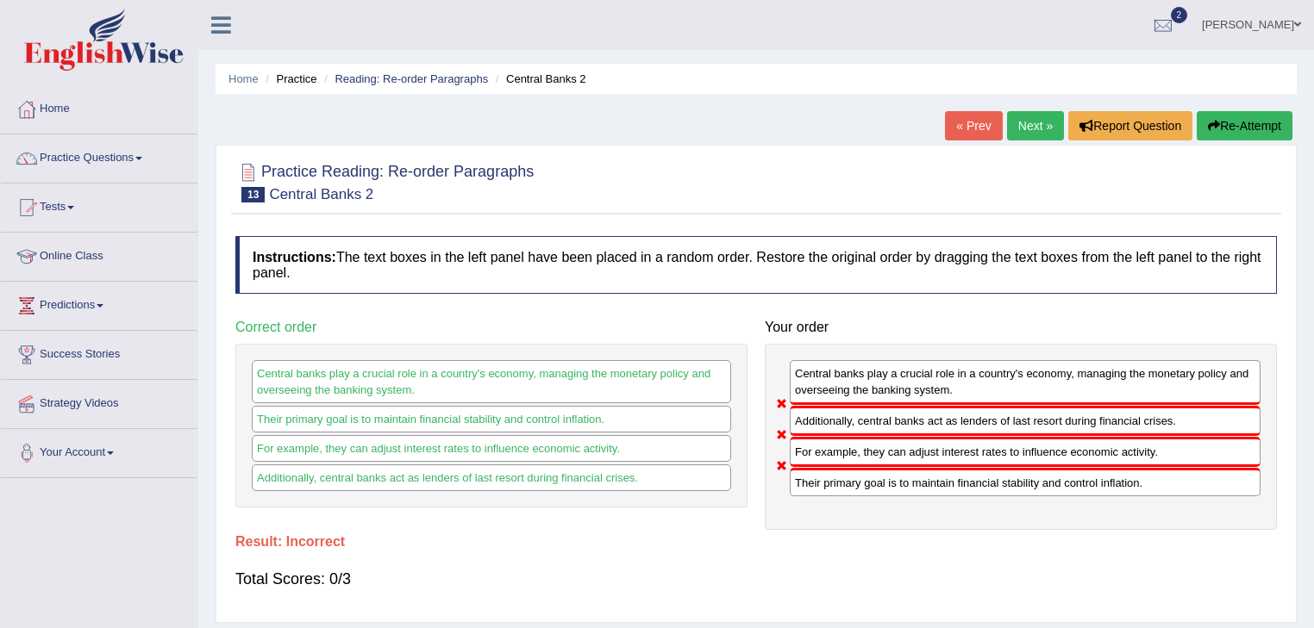
click at [1020, 118] on link "Next »" at bounding box center [1035, 125] width 57 height 29
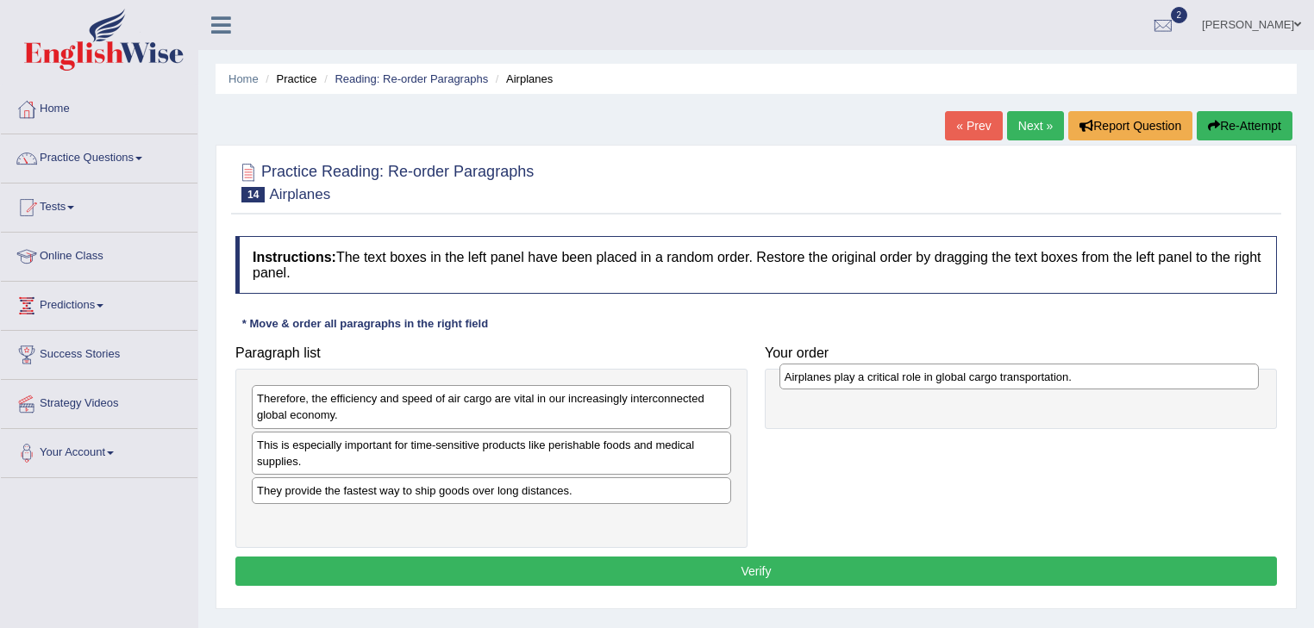
drag, startPoint x: 290, startPoint y: 517, endPoint x: 817, endPoint y: 375, distance: 546.3
click at [817, 375] on div "Airplanes play a critical role in global cargo transportation." at bounding box center [1019, 377] width 480 height 27
click at [376, 452] on div "This is especially important for time-sensitive products like perishable foods …" at bounding box center [491, 453] width 479 height 43
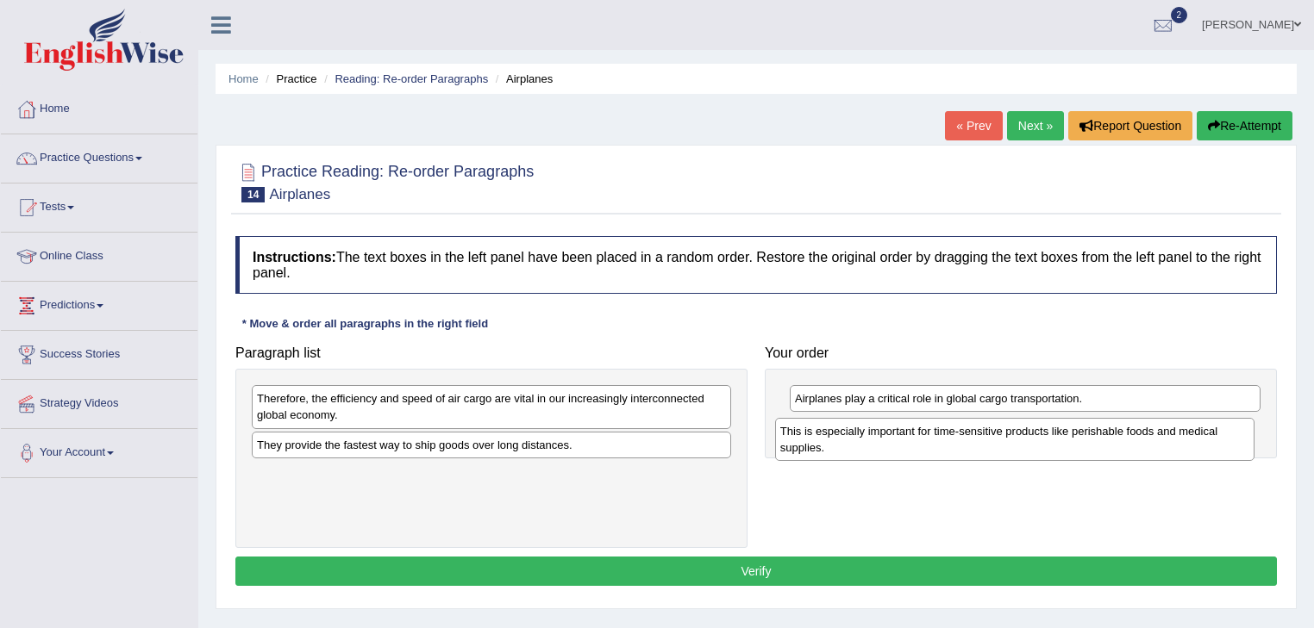
drag, startPoint x: 376, startPoint y: 452, endPoint x: 899, endPoint y: 439, distance: 523.3
click at [899, 439] on div "This is especially important for time-sensitive products like perishable foods …" at bounding box center [1015, 439] width 480 height 43
click at [484, 441] on div "They provide the fastest way to ship goods over long distances." at bounding box center [491, 445] width 479 height 27
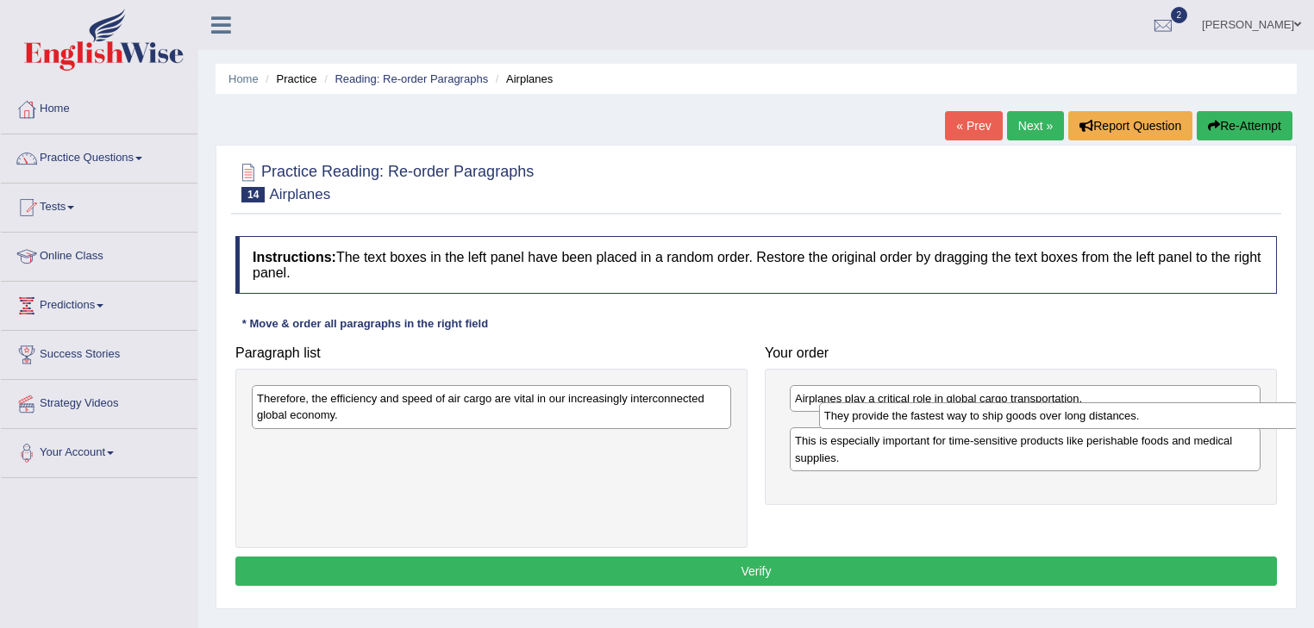
drag, startPoint x: 484, startPoint y: 441, endPoint x: 1052, endPoint y: 413, distance: 567.8
click at [1052, 413] on div "They provide the fastest way to ship goods over long distances." at bounding box center [1059, 416] width 480 height 27
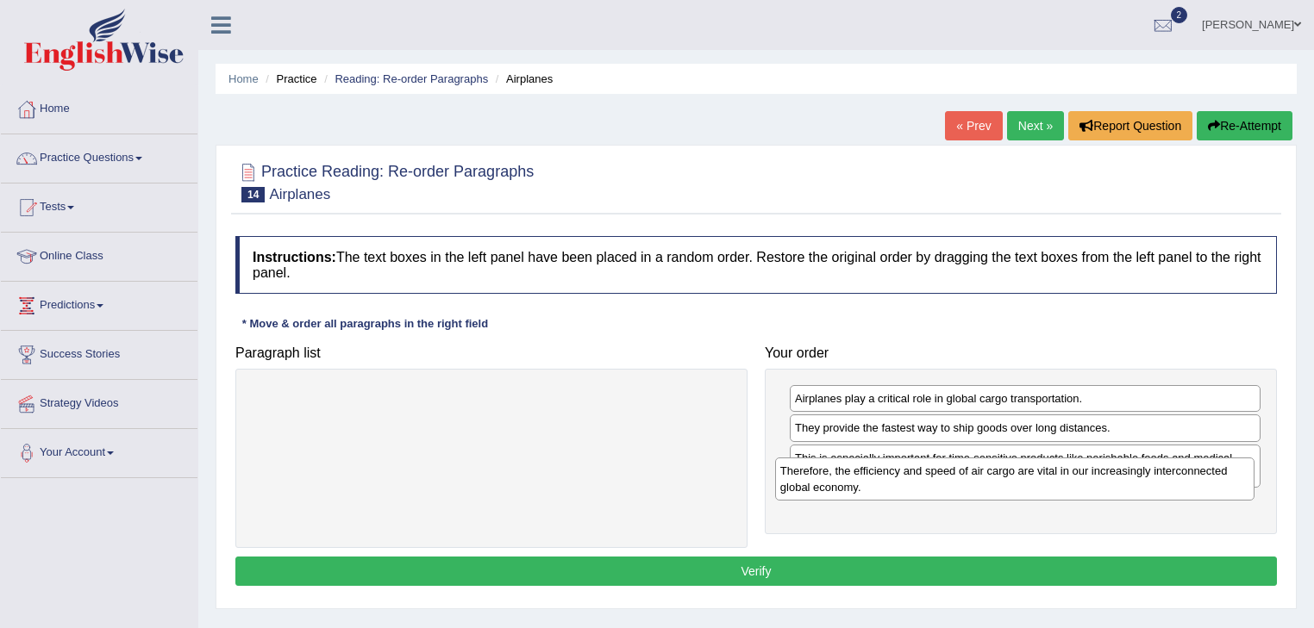
drag, startPoint x: 327, startPoint y: 394, endPoint x: 858, endPoint y: 466, distance: 536.7
click at [858, 466] on div "Therefore, the efficiency and speed of air cargo are vital in our increasingly …" at bounding box center [1015, 479] width 480 height 43
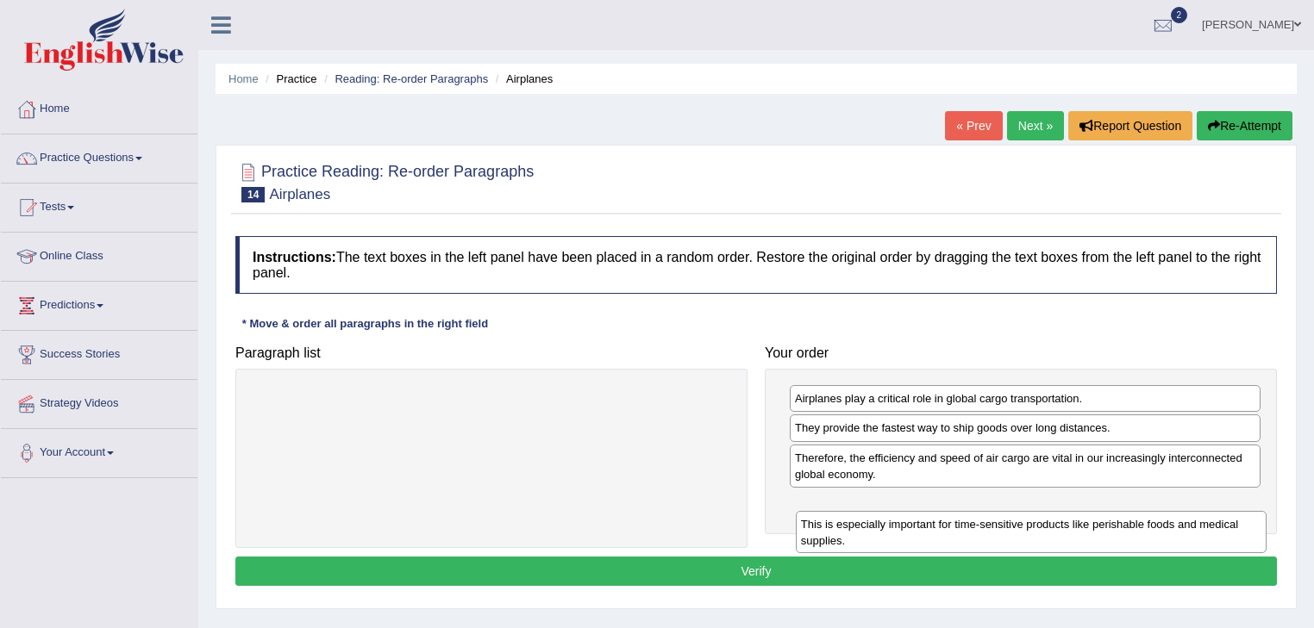
drag, startPoint x: 858, startPoint y: 466, endPoint x: 866, endPoint y: 531, distance: 65.1
click at [866, 531] on div "This is especially important for time-sensitive products like perishable foods …" at bounding box center [1031, 532] width 471 height 43
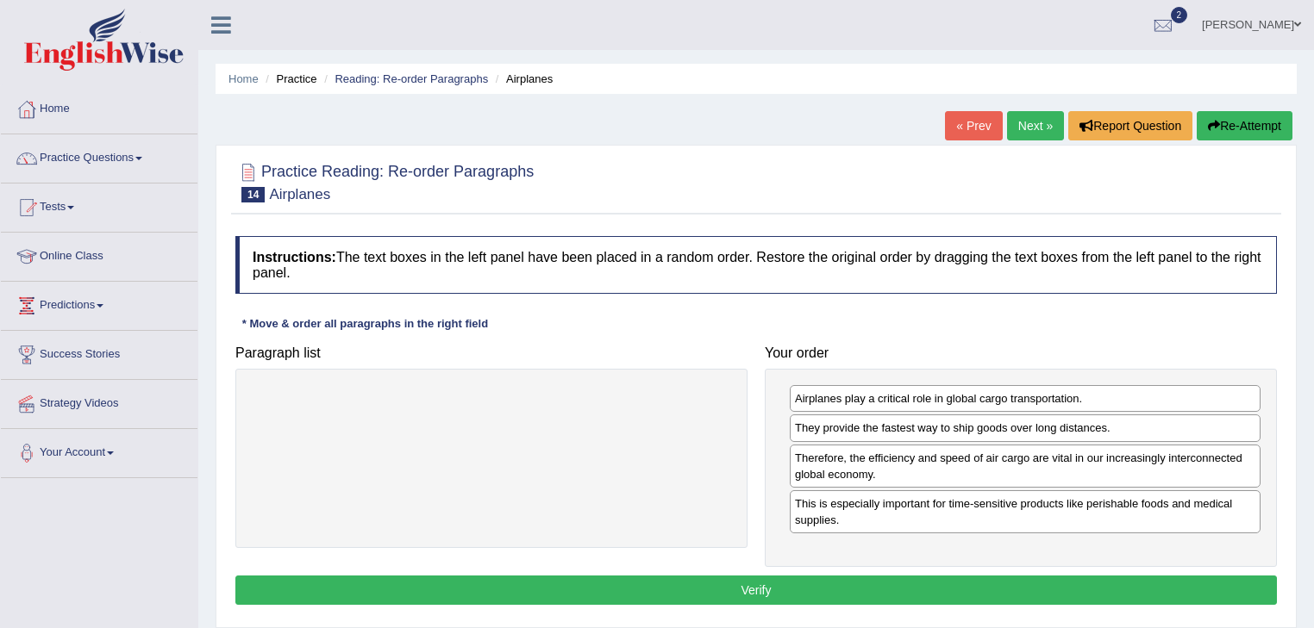
click at [746, 588] on button "Verify" at bounding box center [755, 590] width 1041 height 29
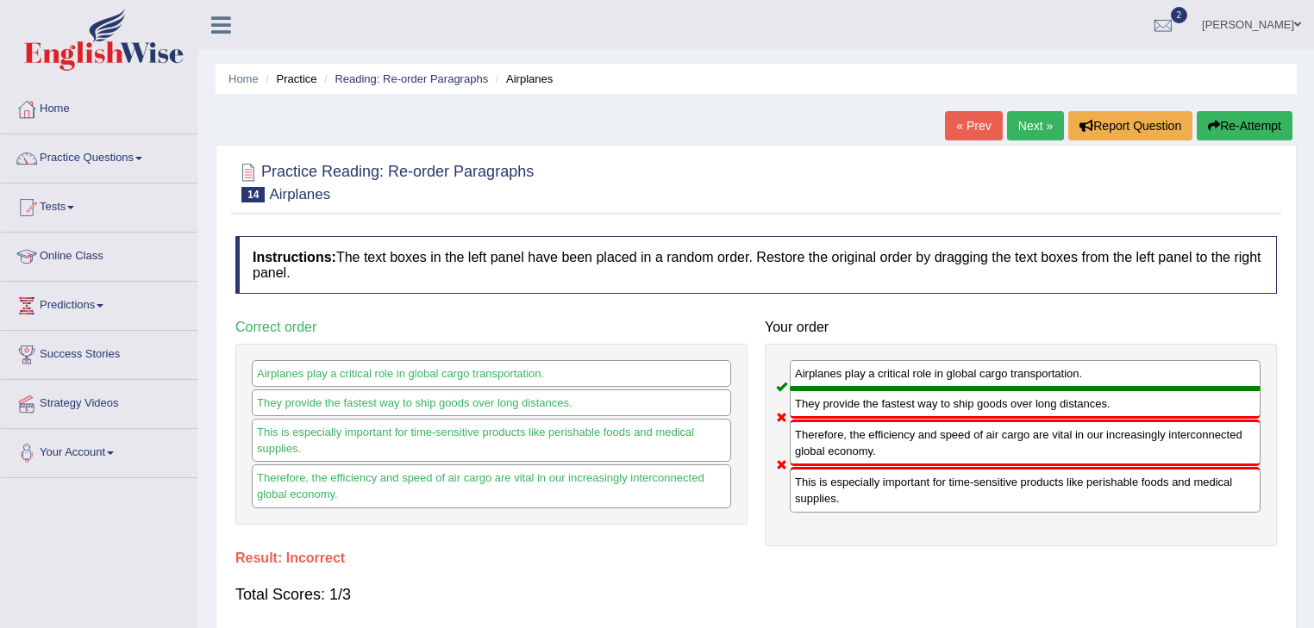
click at [1020, 133] on link "Next »" at bounding box center [1035, 125] width 57 height 29
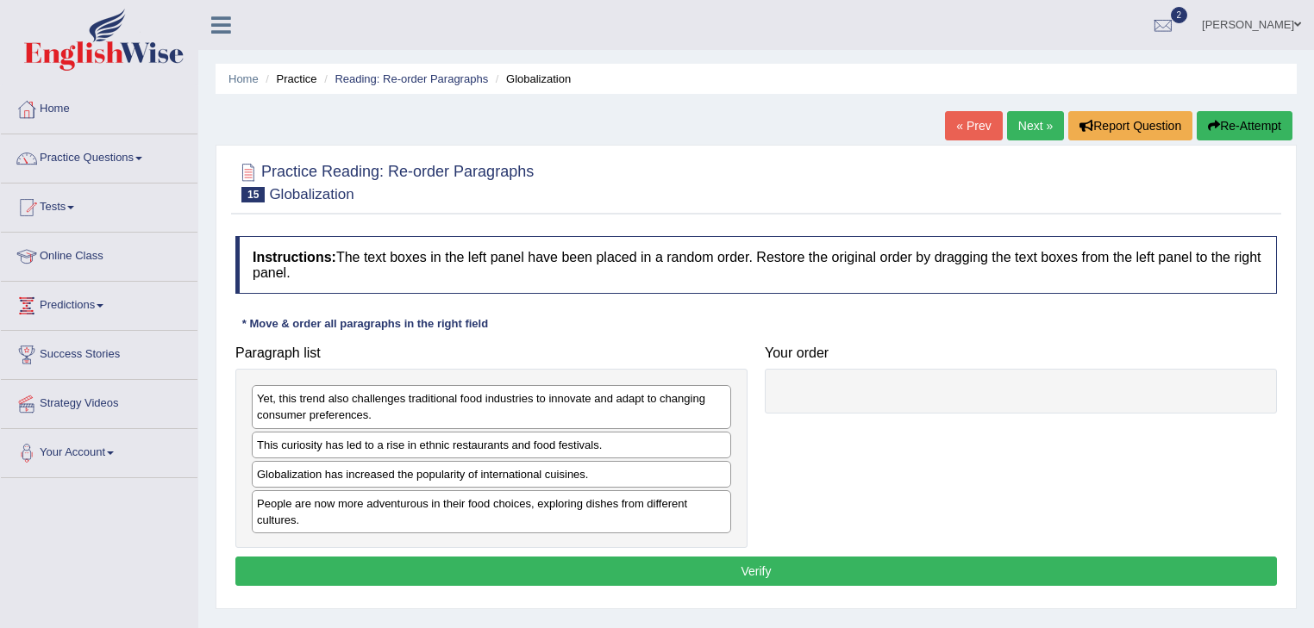
click at [391, 477] on div "Globalization has increased the popularity of international cuisines." at bounding box center [491, 474] width 479 height 27
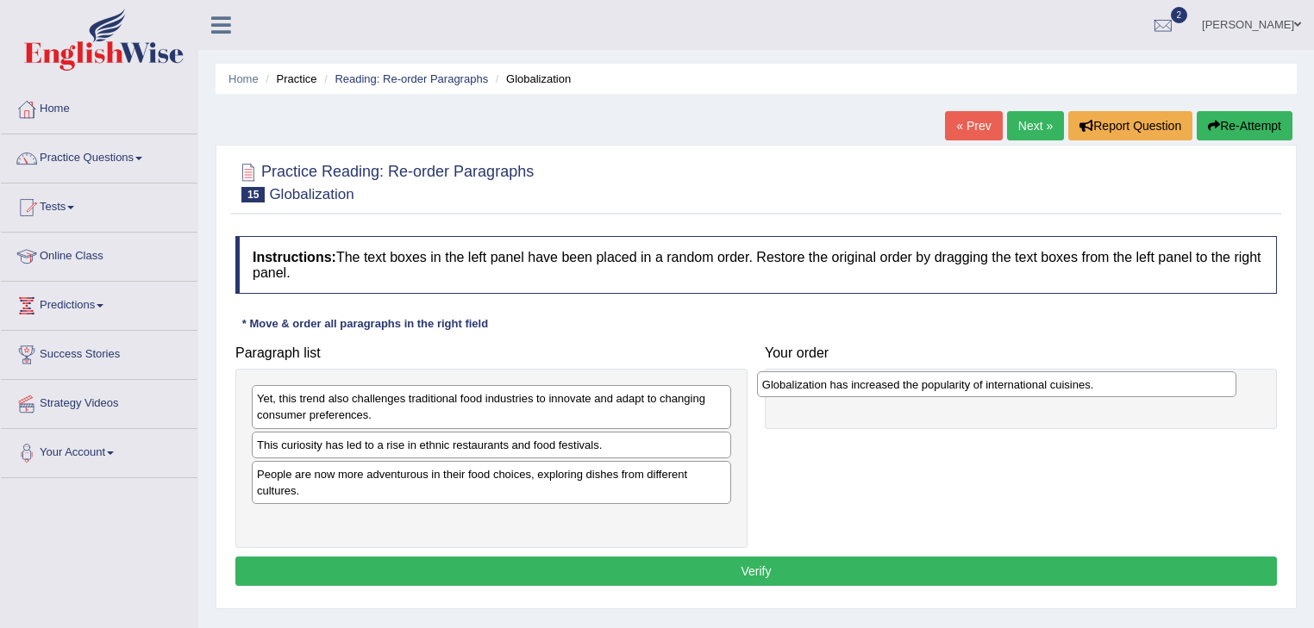
drag, startPoint x: 391, startPoint y: 477, endPoint x: 896, endPoint y: 389, distance: 512.8
click at [896, 389] on div "Globalization has increased the popularity of international cuisines." at bounding box center [997, 384] width 480 height 27
click at [595, 486] on div "People are now more adventurous in their food choices, exploring dishes from di…" at bounding box center [491, 482] width 479 height 43
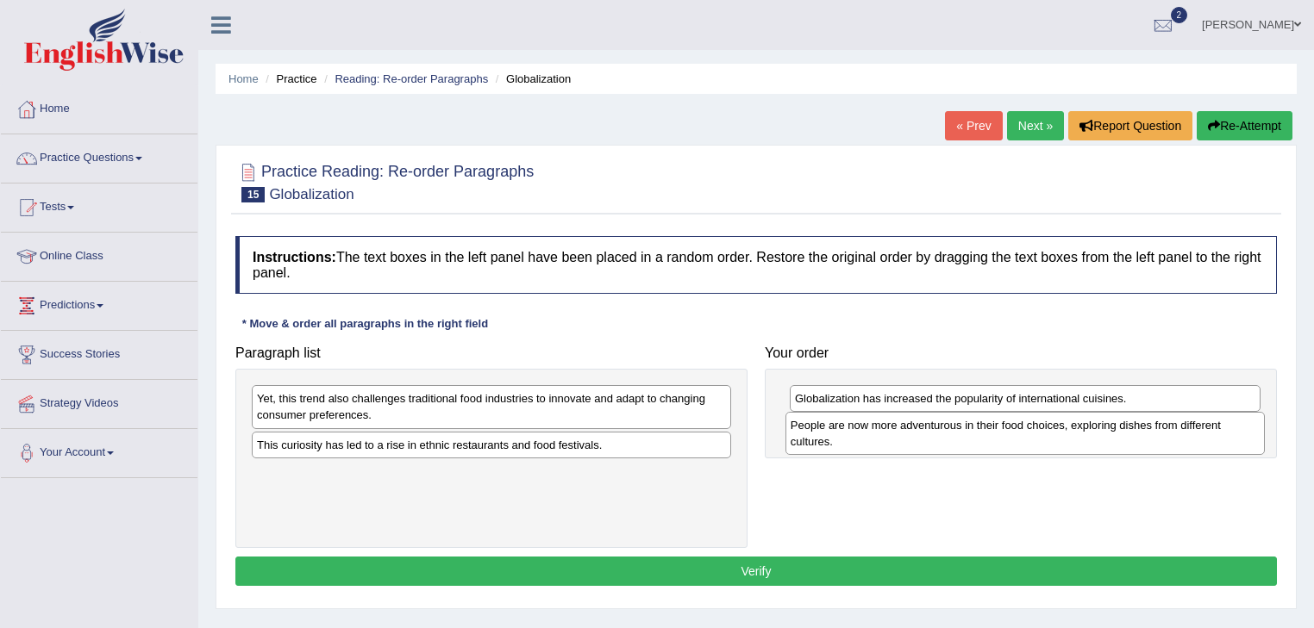
drag, startPoint x: 595, startPoint y: 486, endPoint x: 1130, endPoint y: 438, distance: 537.4
click at [1130, 438] on div "People are now more adventurous in their food choices, exploring dishes from di…" at bounding box center [1025, 433] width 480 height 43
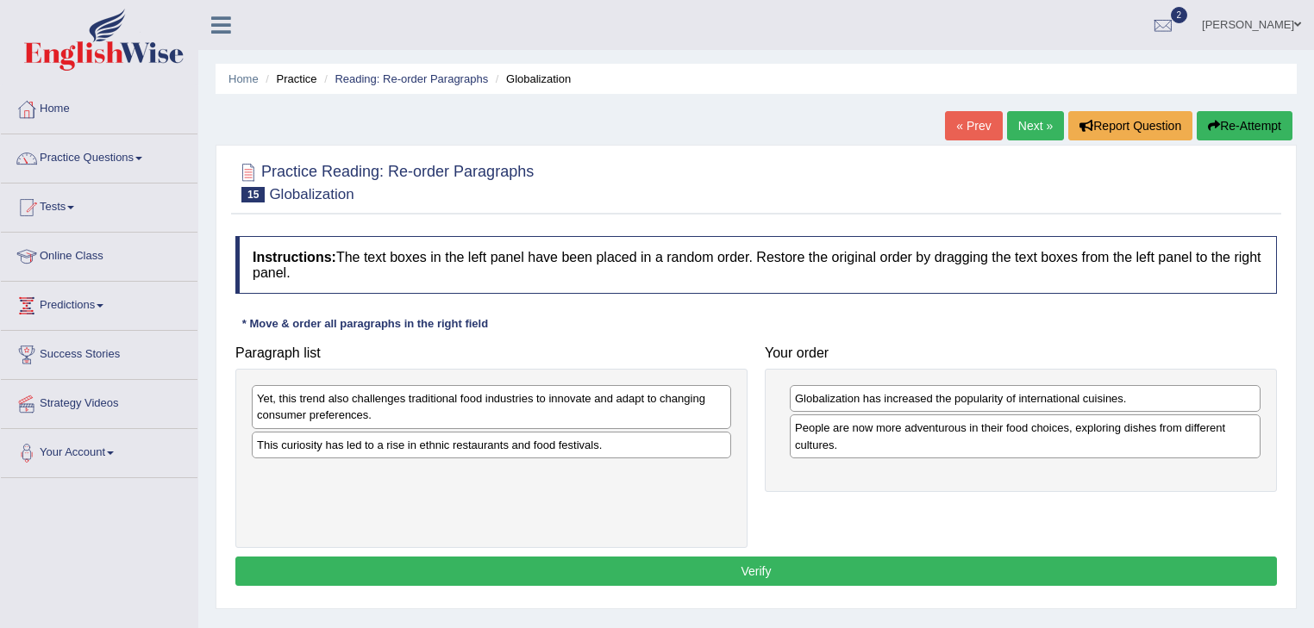
click at [500, 450] on div "This curiosity has led to a rise in ethnic restaurants and food festivals." at bounding box center [491, 445] width 479 height 27
drag, startPoint x: 500, startPoint y: 450, endPoint x: 993, endPoint y: 477, distance: 493.7
click at [993, 477] on div "This curiosity has led to a rise in ethnic restaurants and food festivals." at bounding box center [980, 470] width 480 height 27
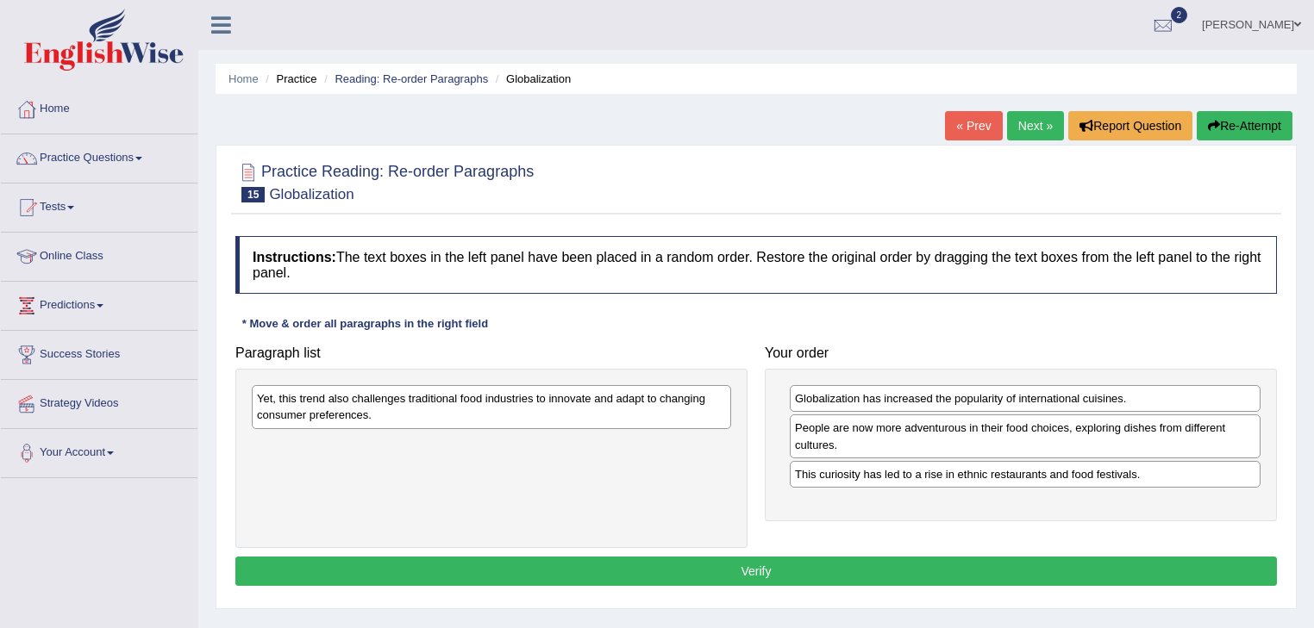
click at [483, 390] on div "Yet, this trend also challenges traditional food industries to innovate and ada…" at bounding box center [491, 406] width 479 height 43
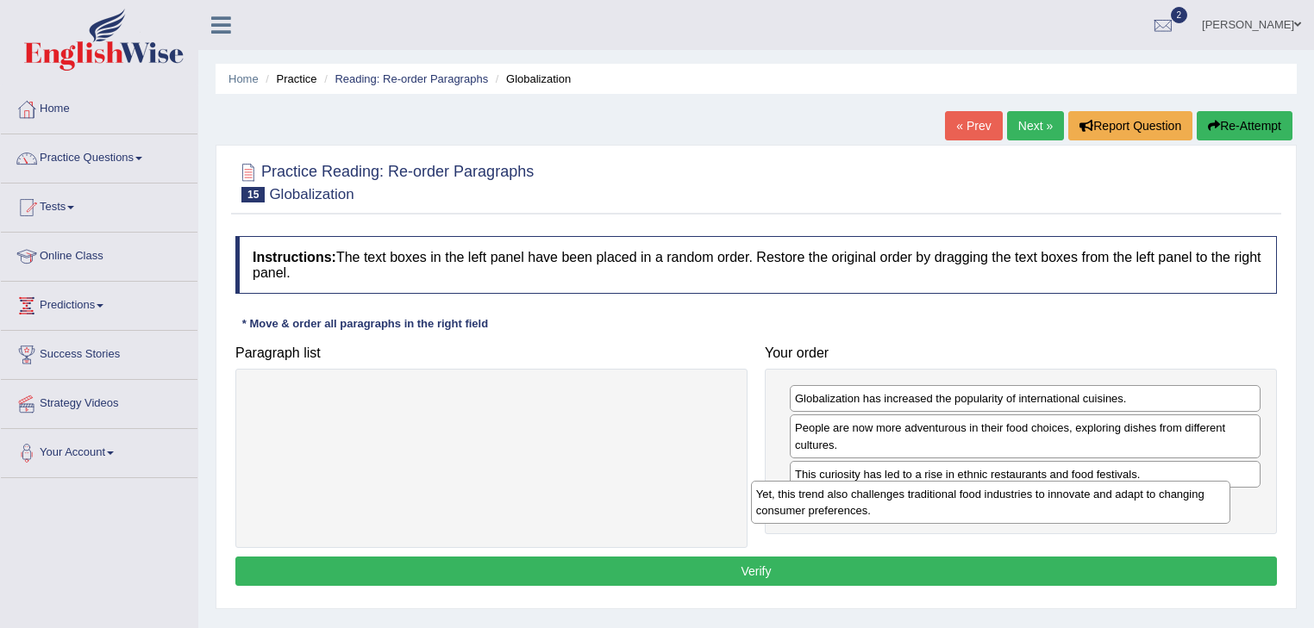
drag, startPoint x: 483, startPoint y: 390, endPoint x: 994, endPoint y: 490, distance: 520.6
click at [994, 490] on div "Yet, this trend also challenges traditional food industries to innovate and ada…" at bounding box center [991, 502] width 480 height 43
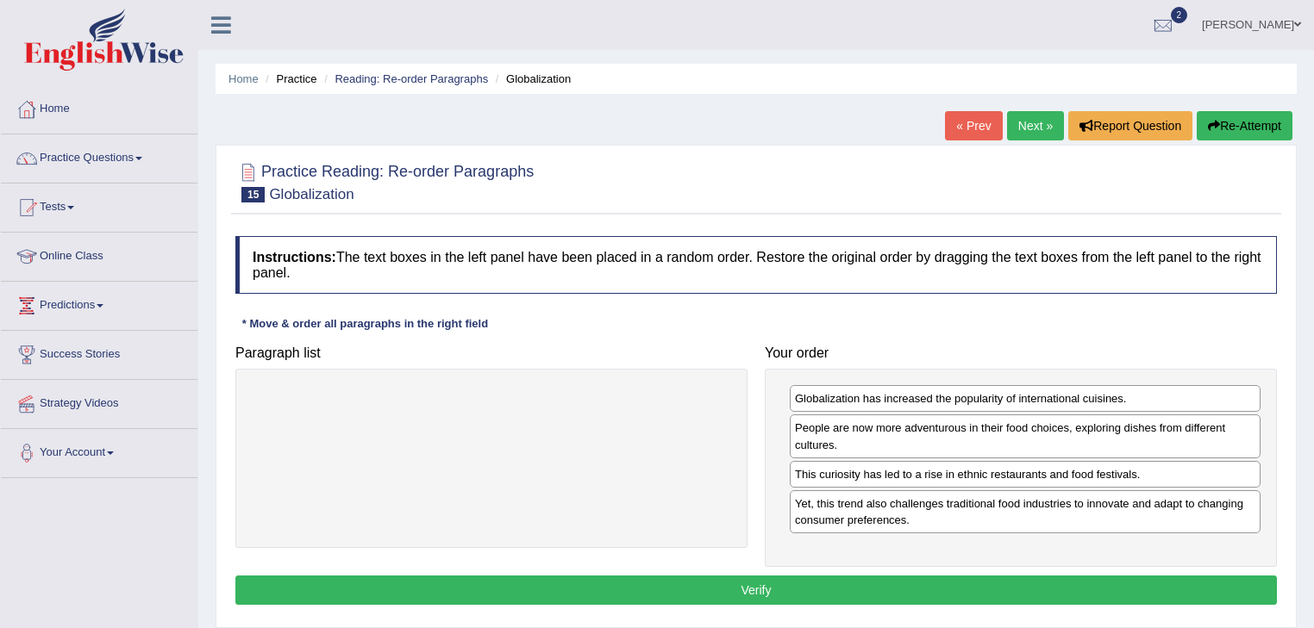
click at [680, 581] on button "Verify" at bounding box center [755, 590] width 1041 height 29
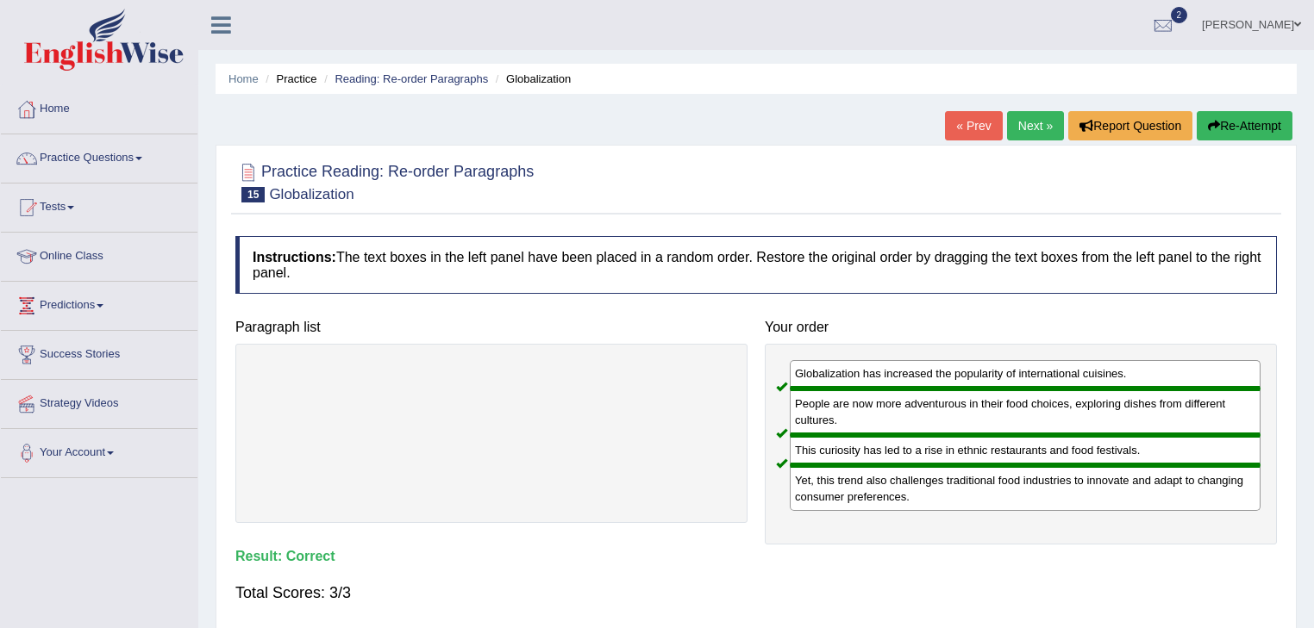
click at [1038, 124] on link "Next »" at bounding box center [1035, 125] width 57 height 29
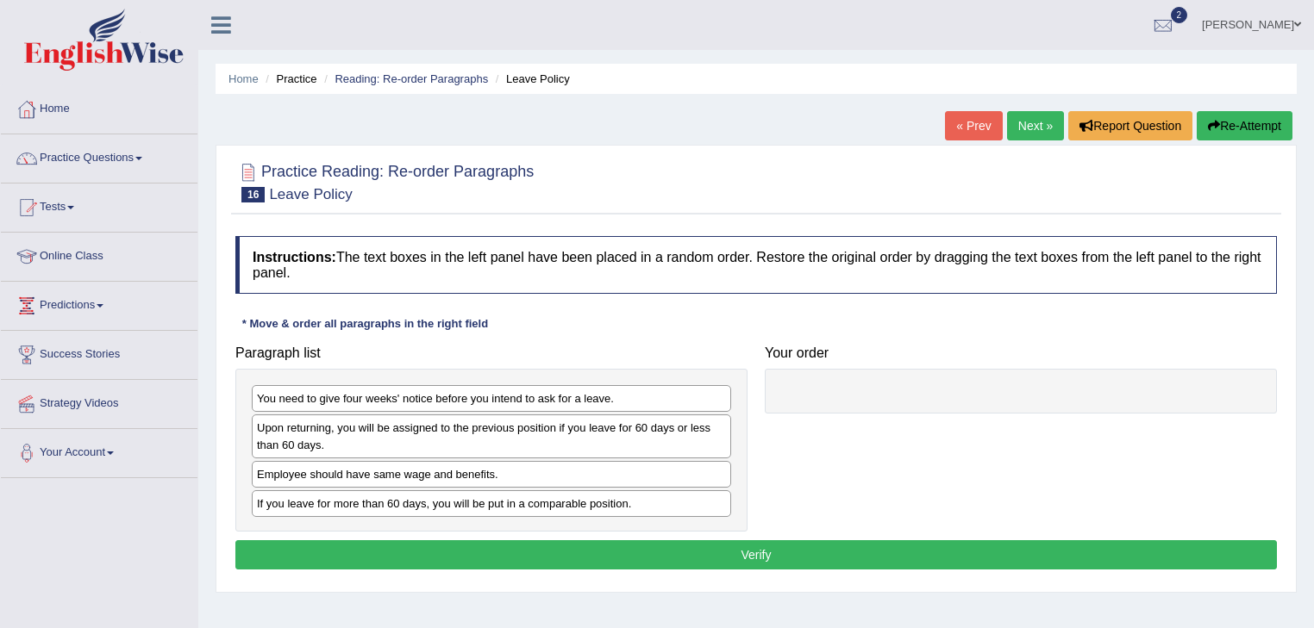
click at [407, 473] on div "Employee should have same wage and benefits." at bounding box center [491, 474] width 479 height 27
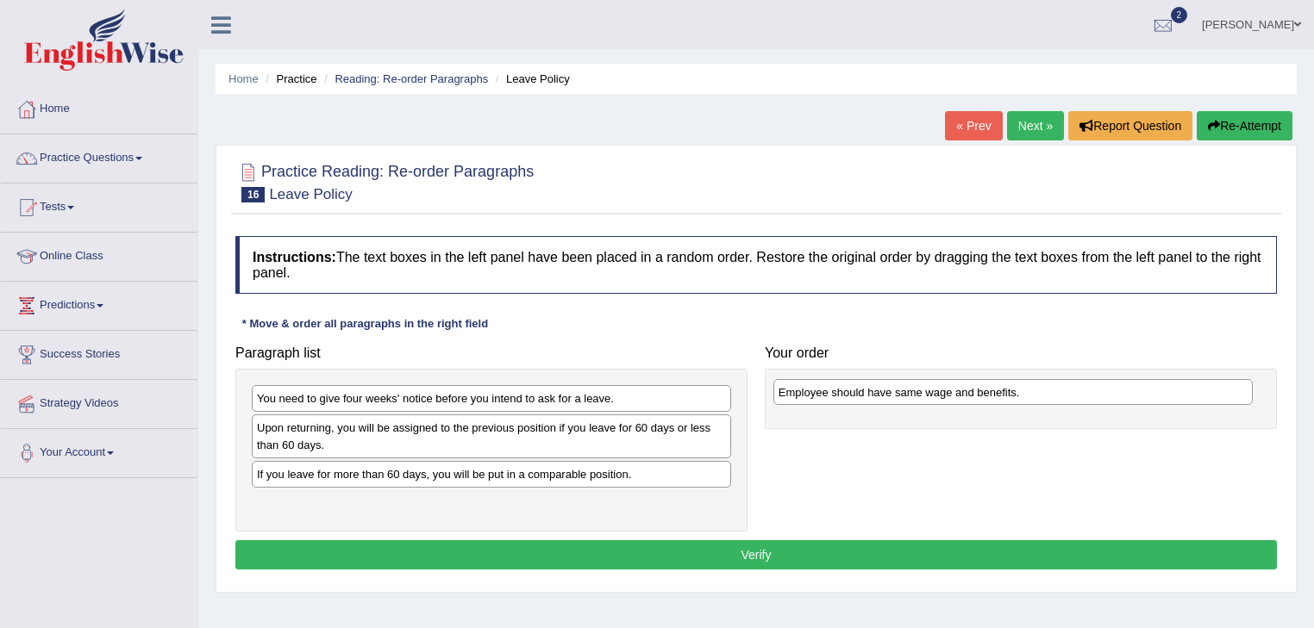
drag, startPoint x: 407, startPoint y: 473, endPoint x: 933, endPoint y: 392, distance: 532.8
click at [933, 392] on div "Employee should have same wage and benefits." at bounding box center [1013, 392] width 480 height 27
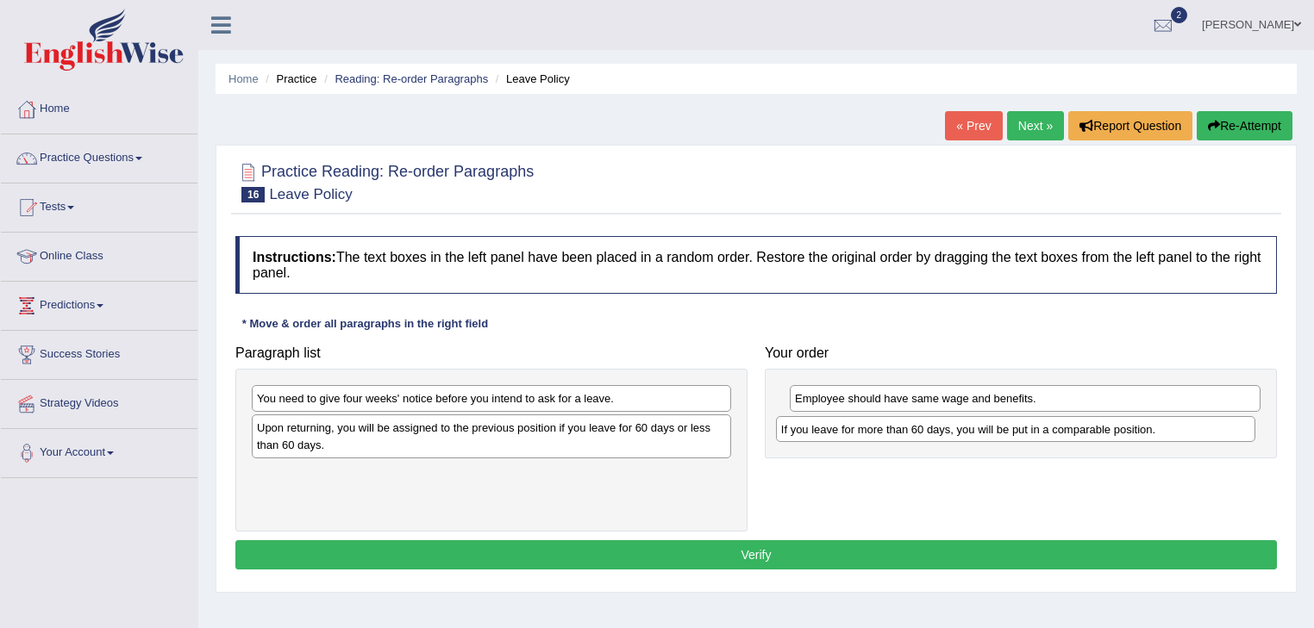
drag, startPoint x: 316, startPoint y: 484, endPoint x: 840, endPoint y: 440, distance: 525.9
click at [840, 440] on div "If you leave for more than 60 days, you will be put in a comparable position." at bounding box center [1016, 429] width 480 height 27
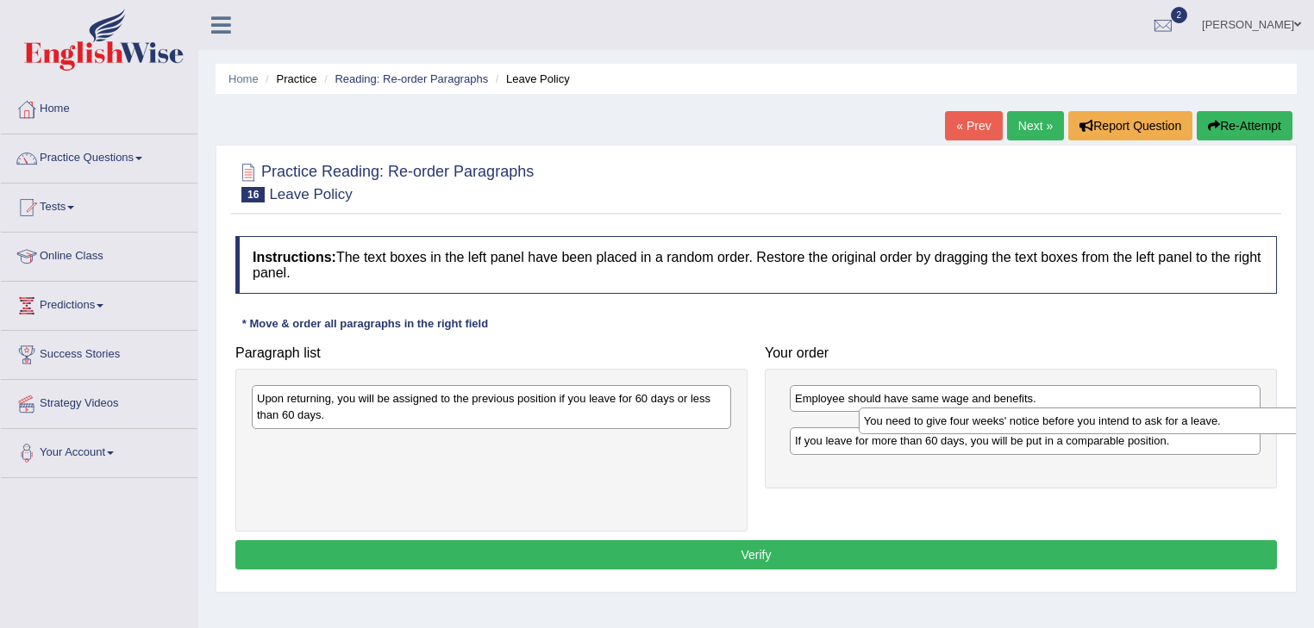
drag, startPoint x: 414, startPoint y: 406, endPoint x: 1025, endPoint y: 428, distance: 611.5
click at [1025, 428] on div "You need to give four weeks' notice before you intend to ask for a leave." at bounding box center [1098, 421] width 480 height 27
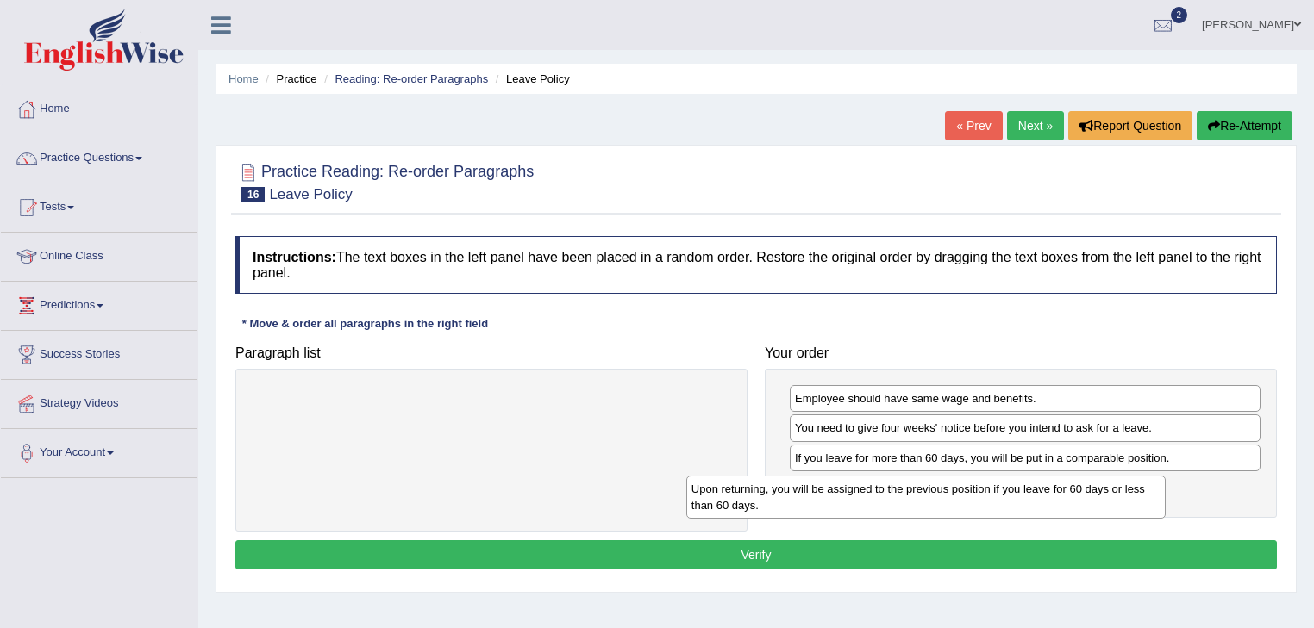
drag, startPoint x: 338, startPoint y: 397, endPoint x: 830, endPoint y: 483, distance: 499.5
click at [830, 483] on div "Upon returning, you will be assigned to the previous position if you leave for …" at bounding box center [926, 497] width 480 height 43
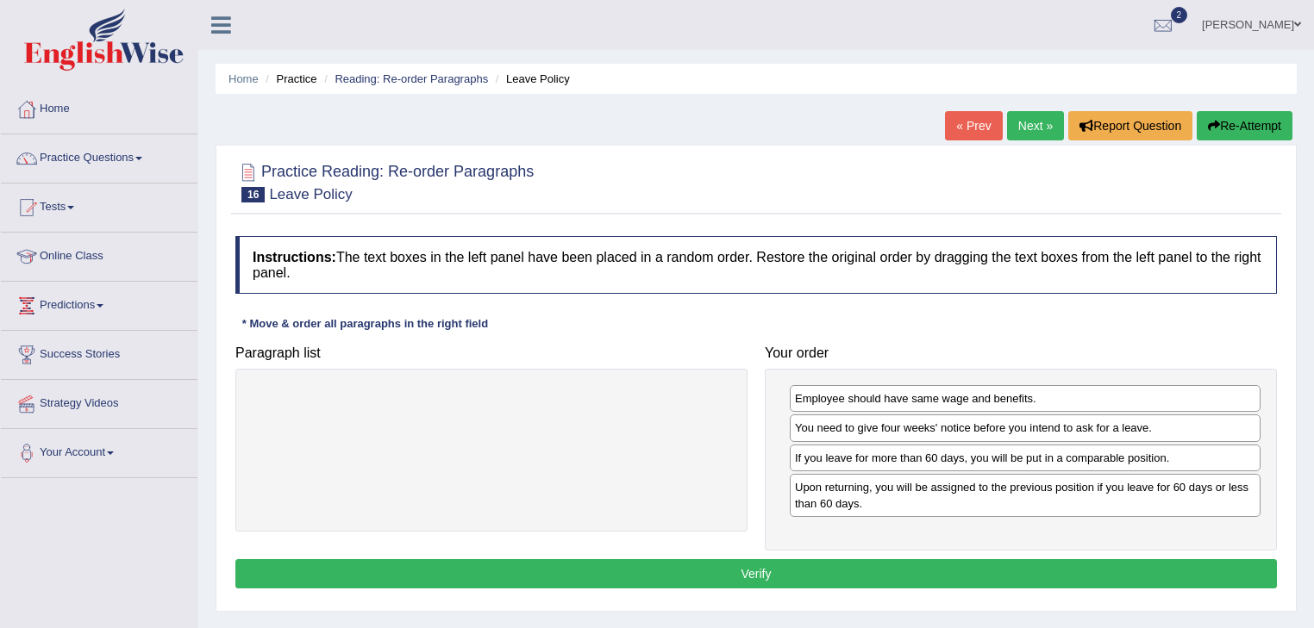
click at [640, 562] on button "Verify" at bounding box center [755, 573] width 1041 height 29
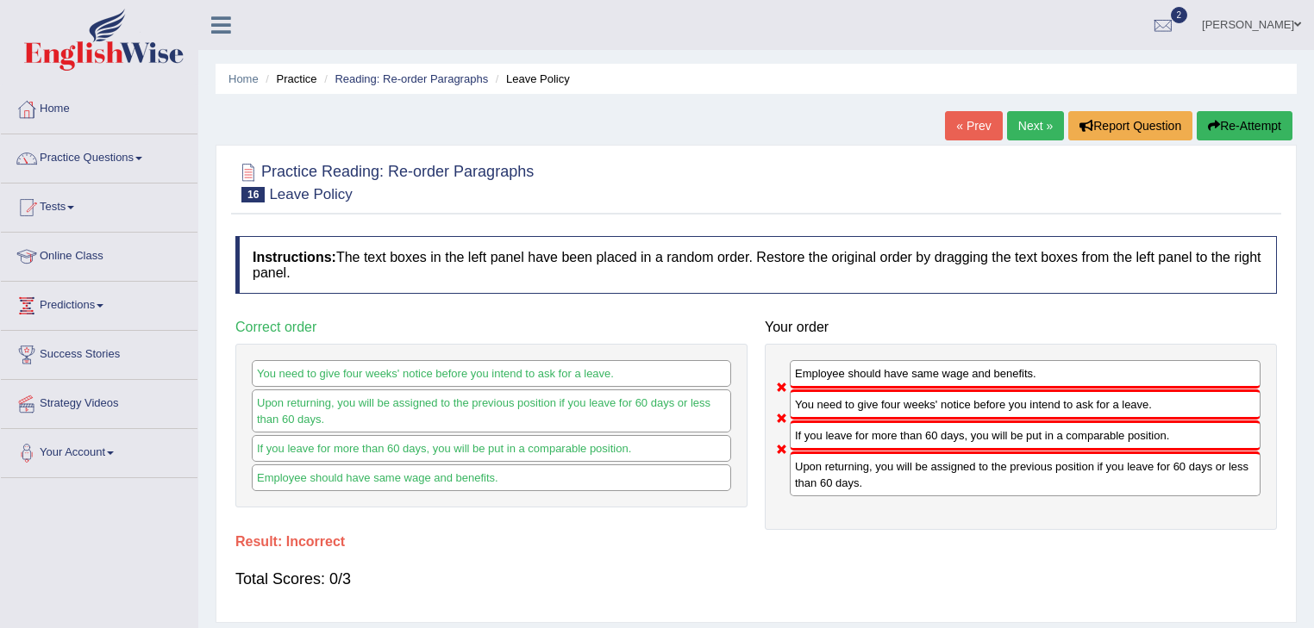
click at [640, 562] on div "Total Scores: 0/3" at bounding box center [755, 579] width 1041 height 41
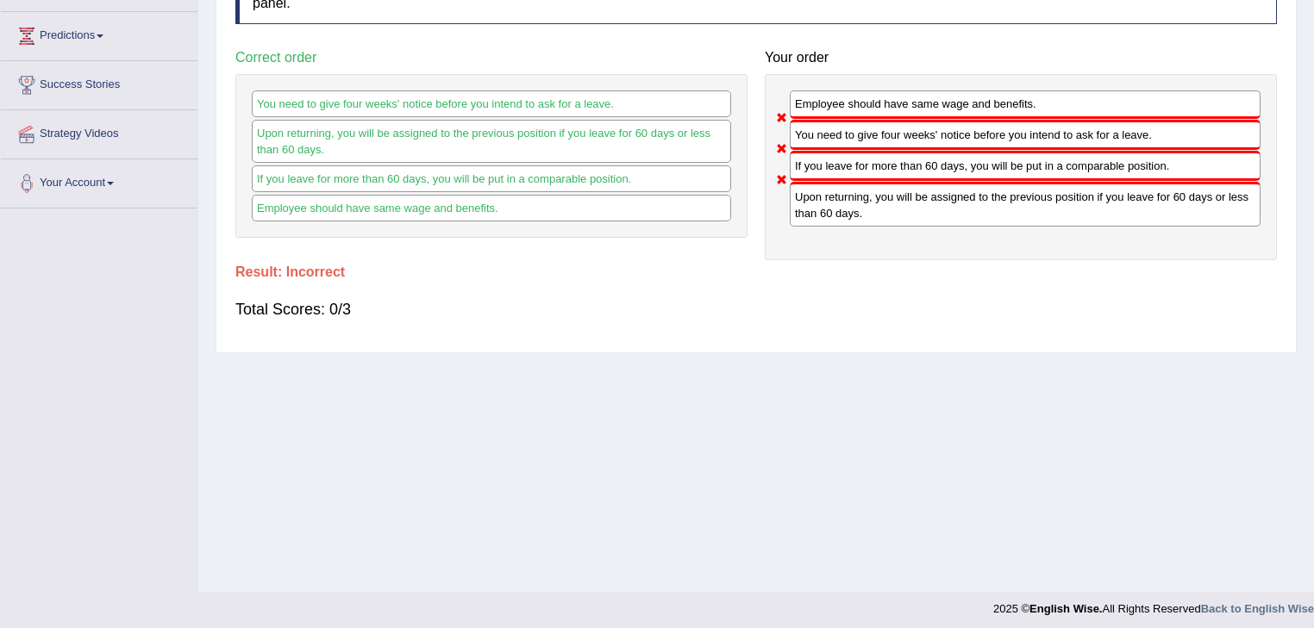
scroll to position [277, 0]
